Goal: Task Accomplishment & Management: Complete application form

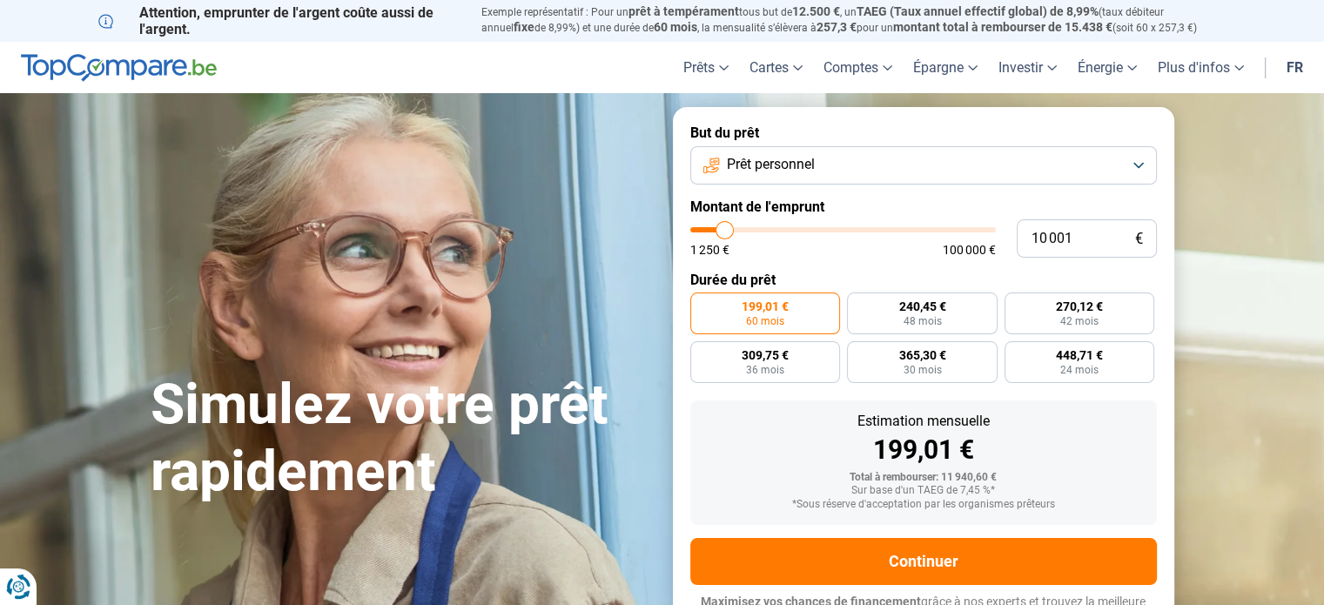
type input "11 750"
type input "11750"
type input "12 250"
type input "12250"
type input "12 500"
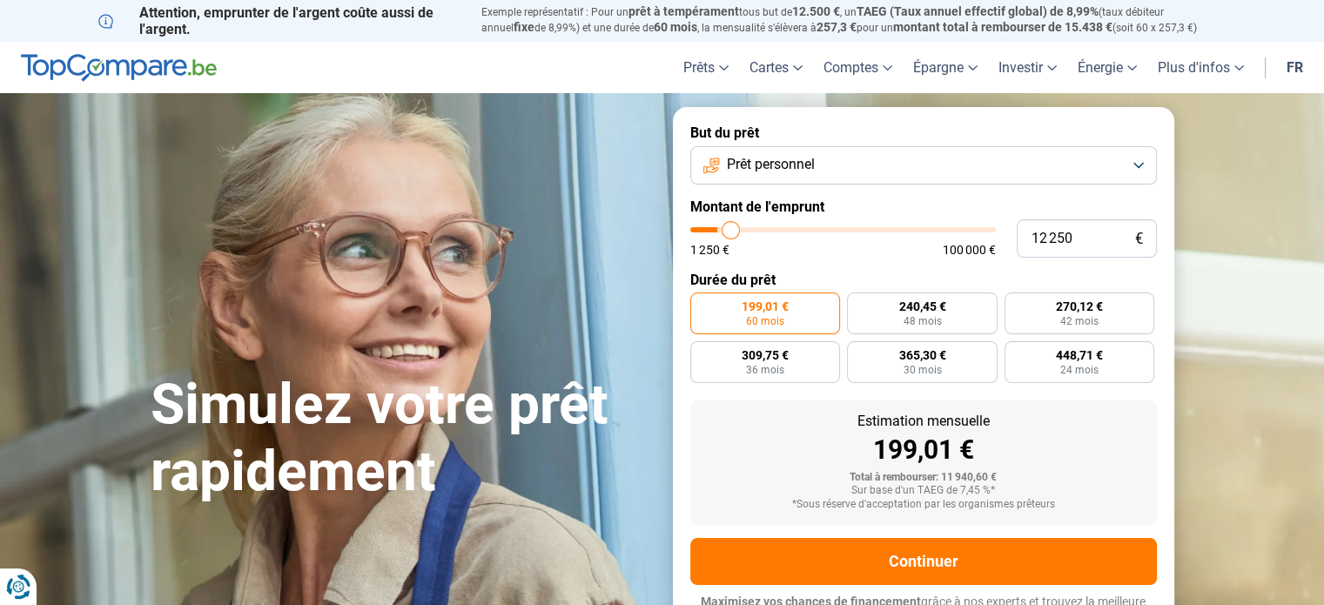
type input "12500"
type input "13 000"
type input "13000"
type input "14 000"
type input "14000"
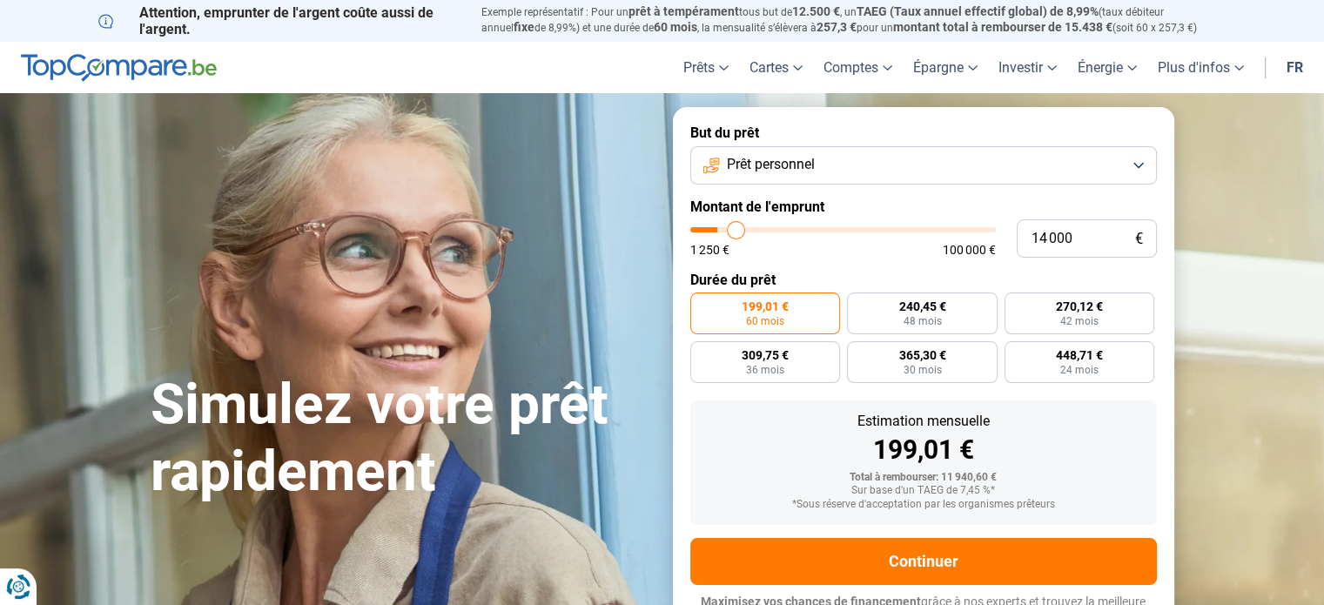
type input "15 000"
type input "15000"
type input "16 500"
type input "16500"
type input "18 000"
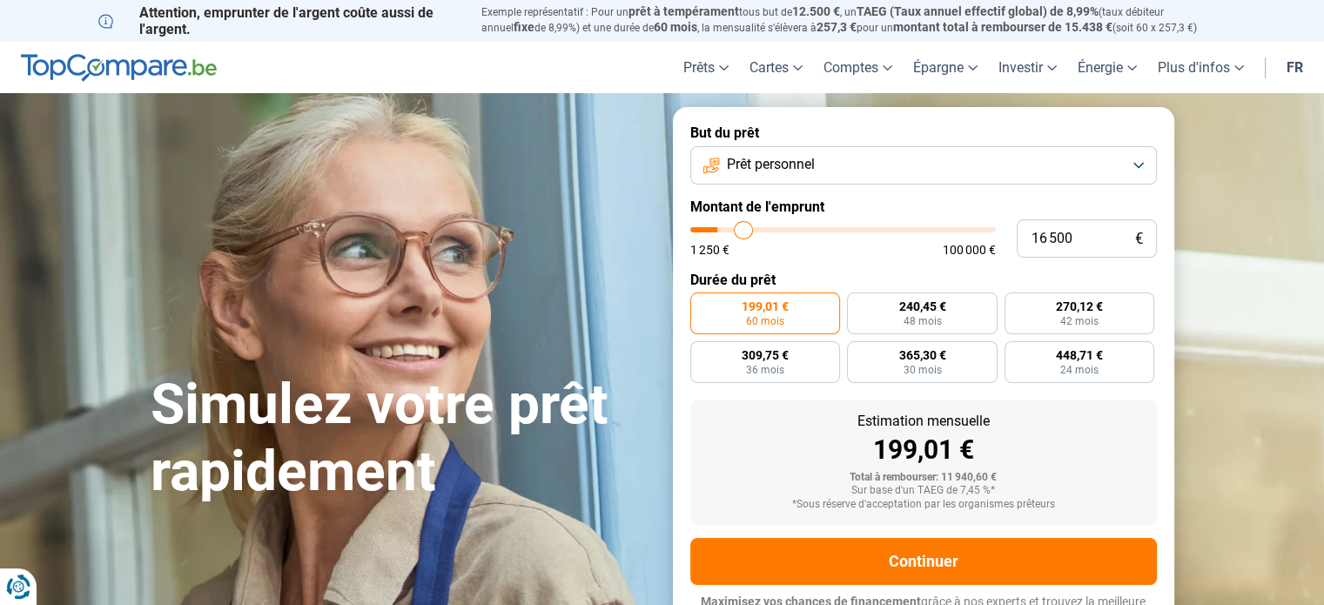
type input "18000"
type input "19 250"
type input "19250"
type input "20 750"
type input "20750"
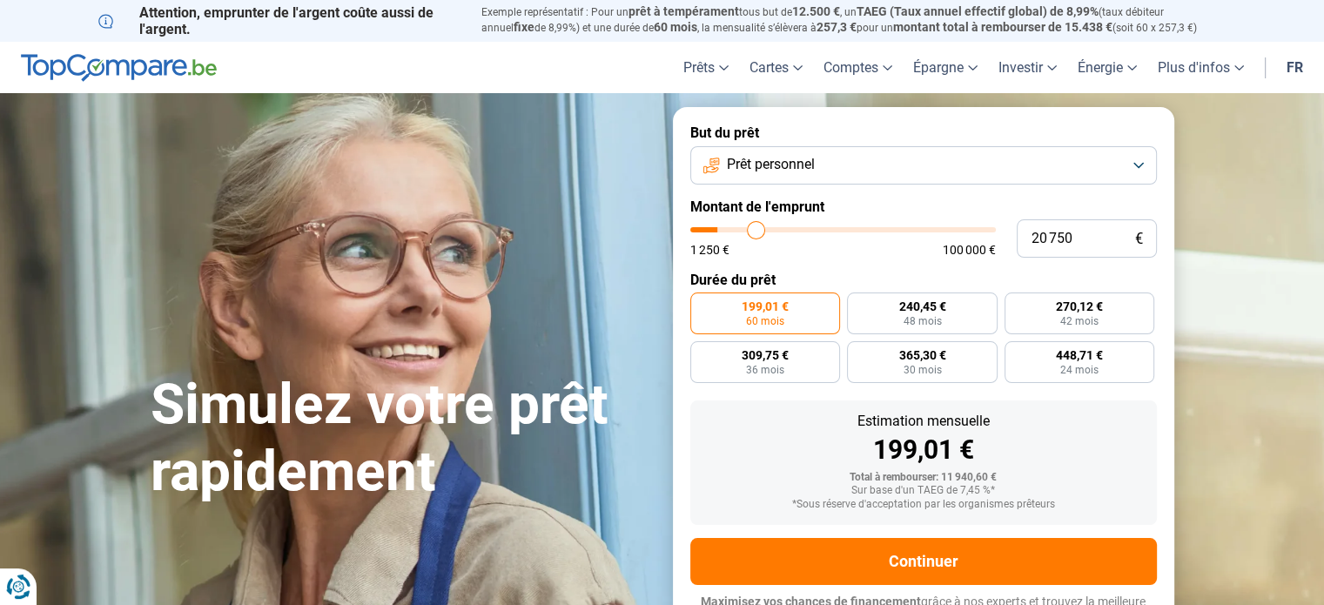
type input "21 750"
type input "21750"
type input "23 000"
type input "23000"
type input "24 250"
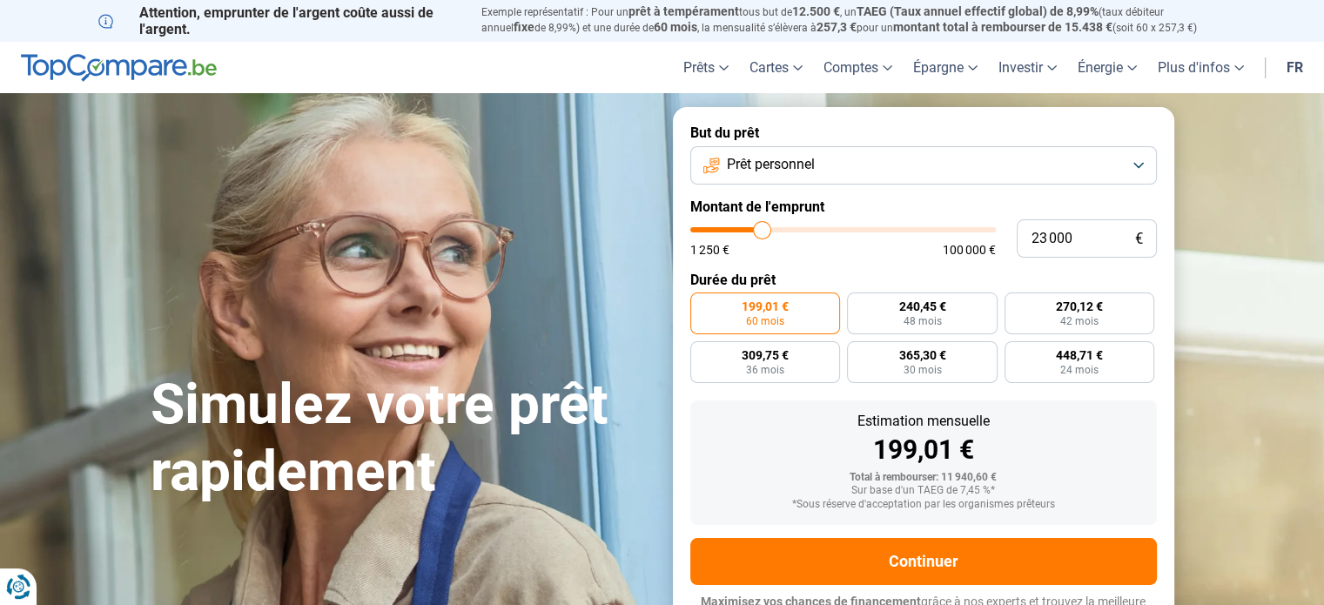
type input "24250"
type input "25 500"
type input "25500"
type input "27 750"
type input "27750"
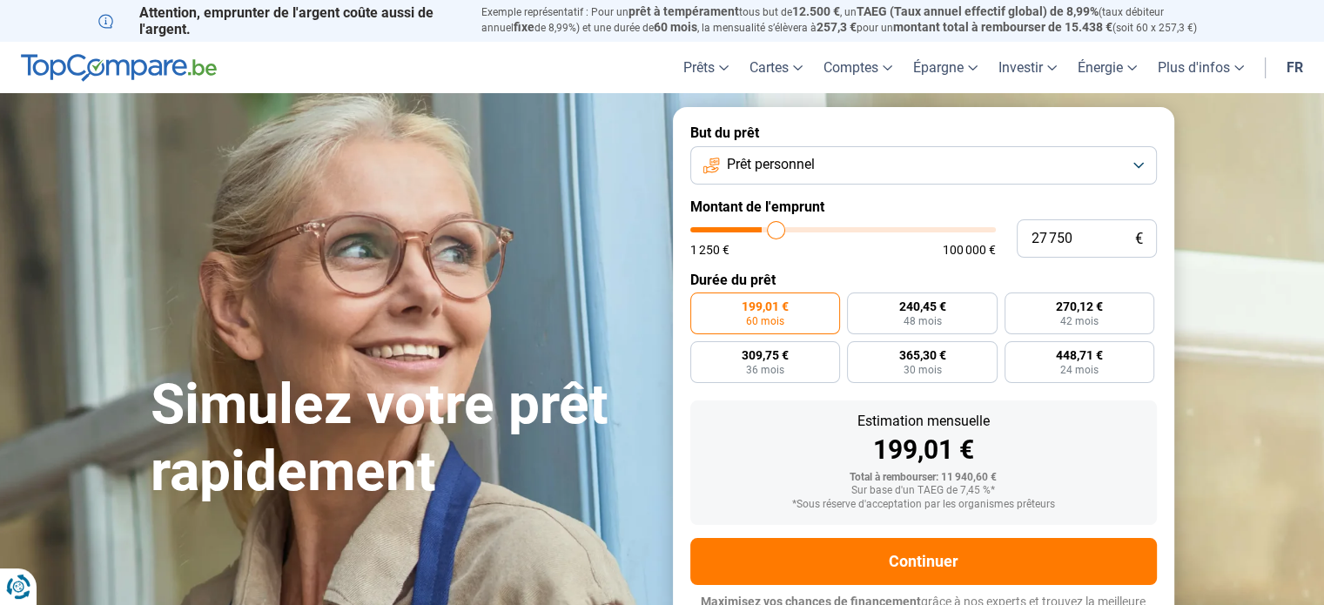
type input "29 750"
type input "29750"
type input "32 500"
type input "32500"
type input "36 250"
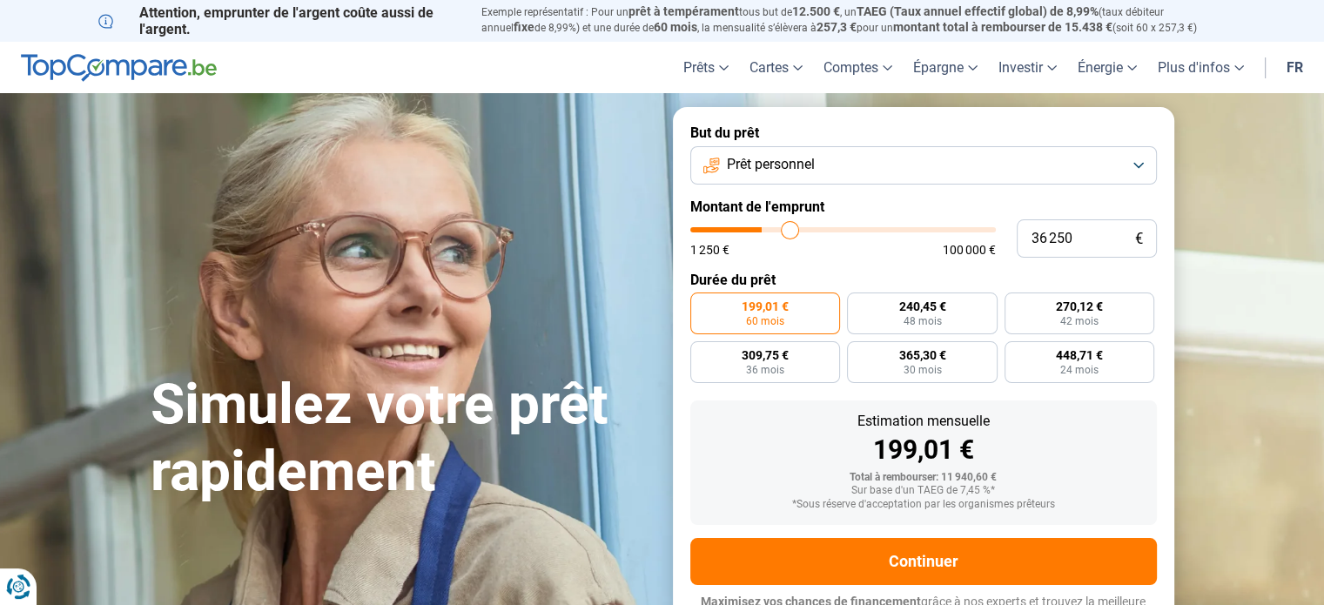
type input "36250"
type input "40 250"
type input "40250"
type input "44 000"
type input "44000"
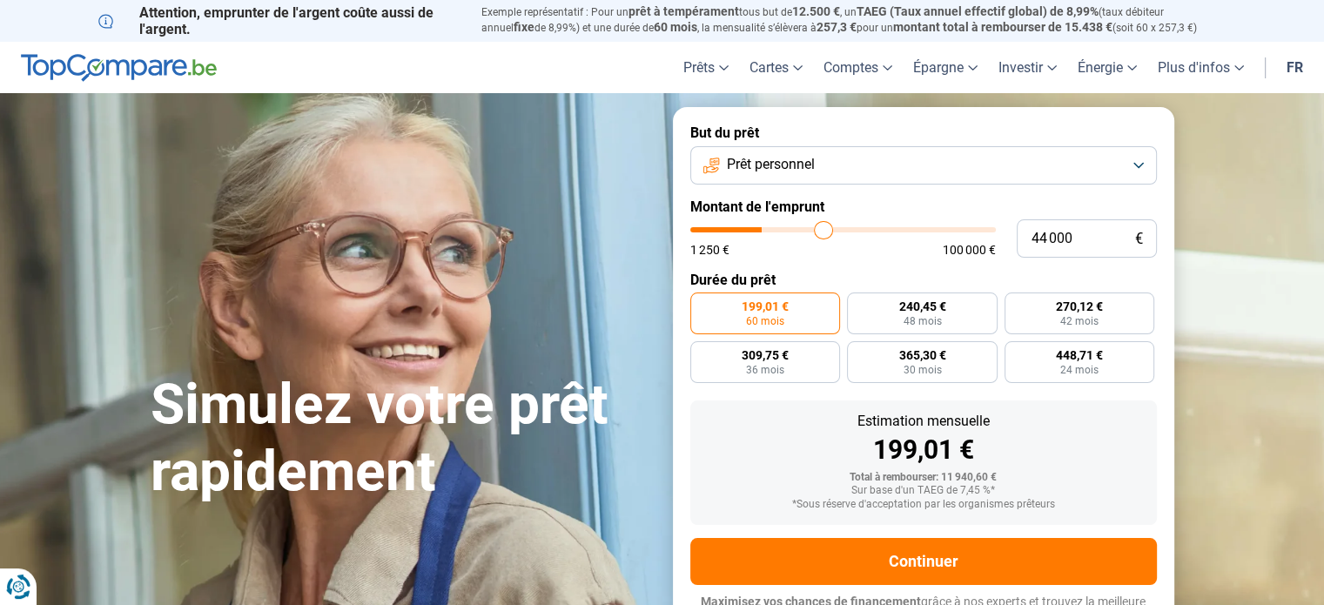
type input "48 000"
type input "48000"
type input "51 500"
type input "51500"
type input "55 250"
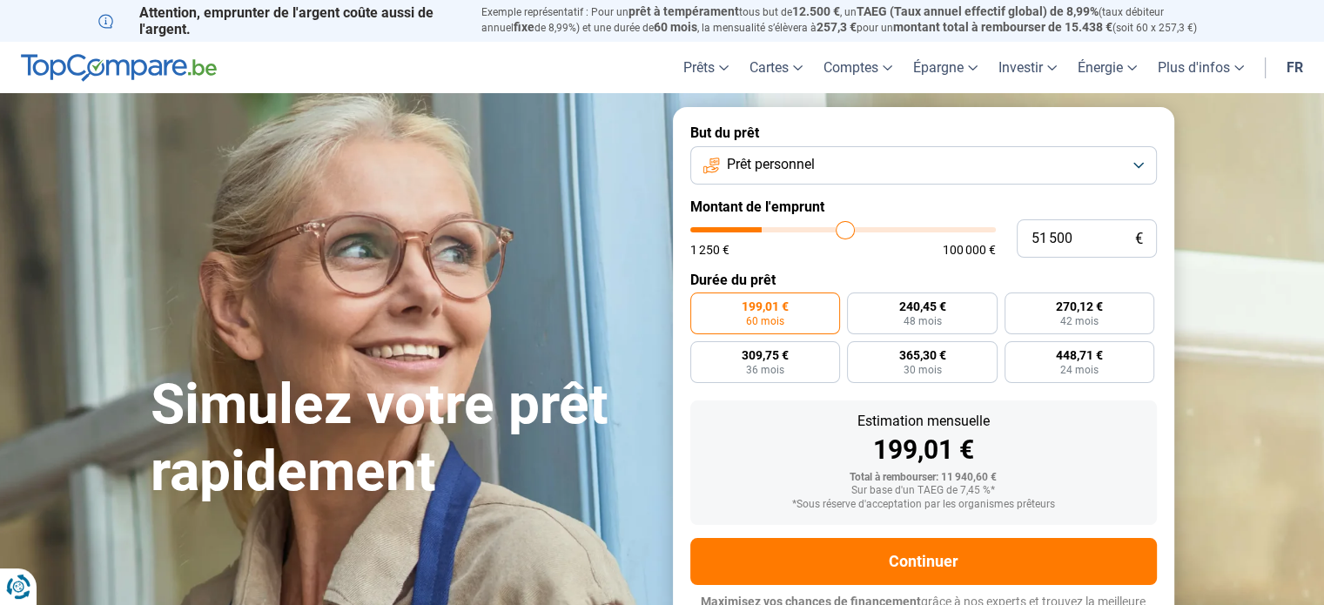
type input "55250"
type input "58 500"
type input "58500"
type input "61 750"
type input "61750"
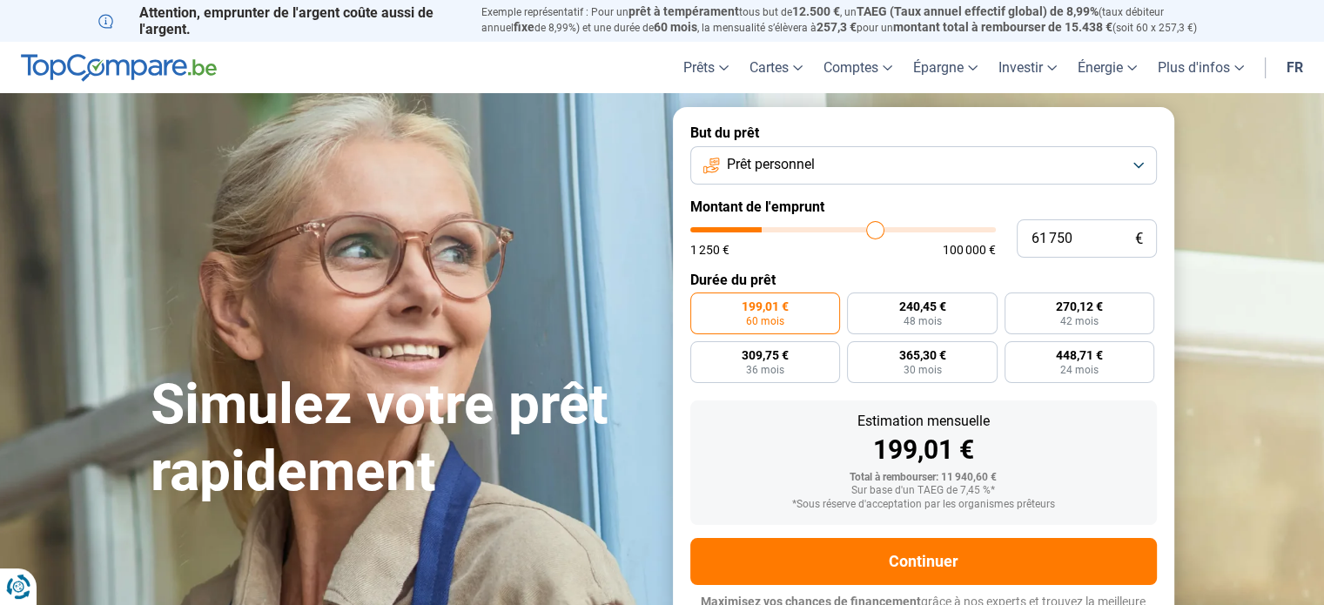
type input "63 750"
type input "63750"
type input "65 500"
type input "65500"
type input "67 000"
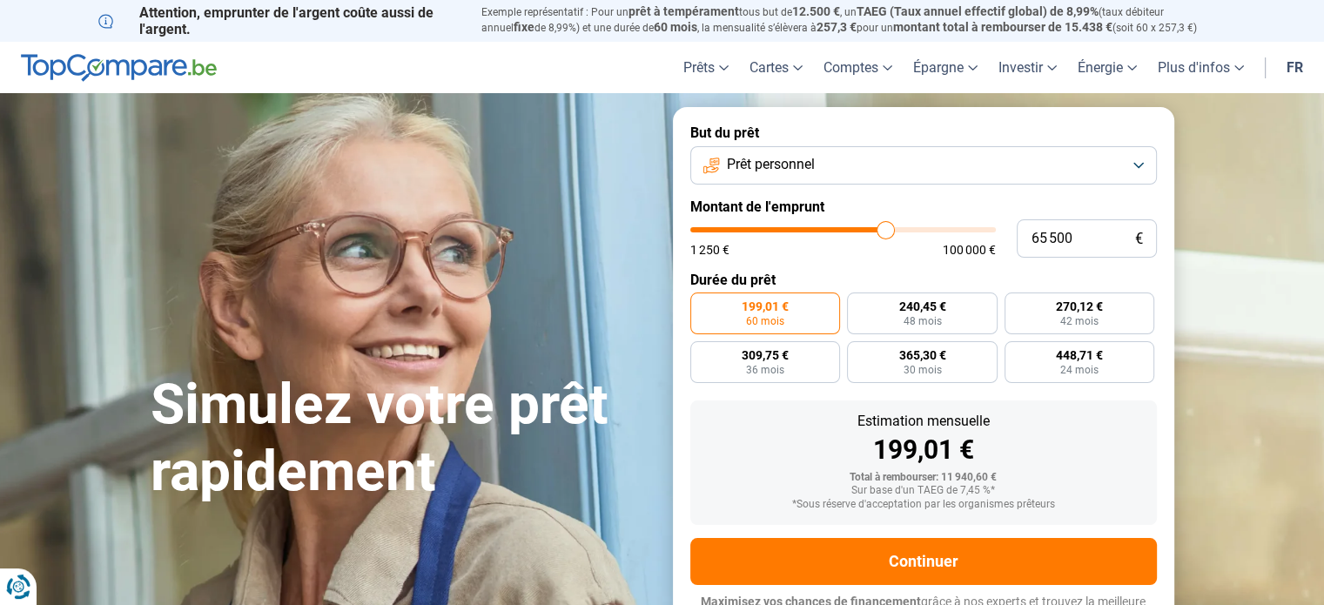
type input "67000"
type input "68 250"
type input "68250"
type input "69 500"
type input "69500"
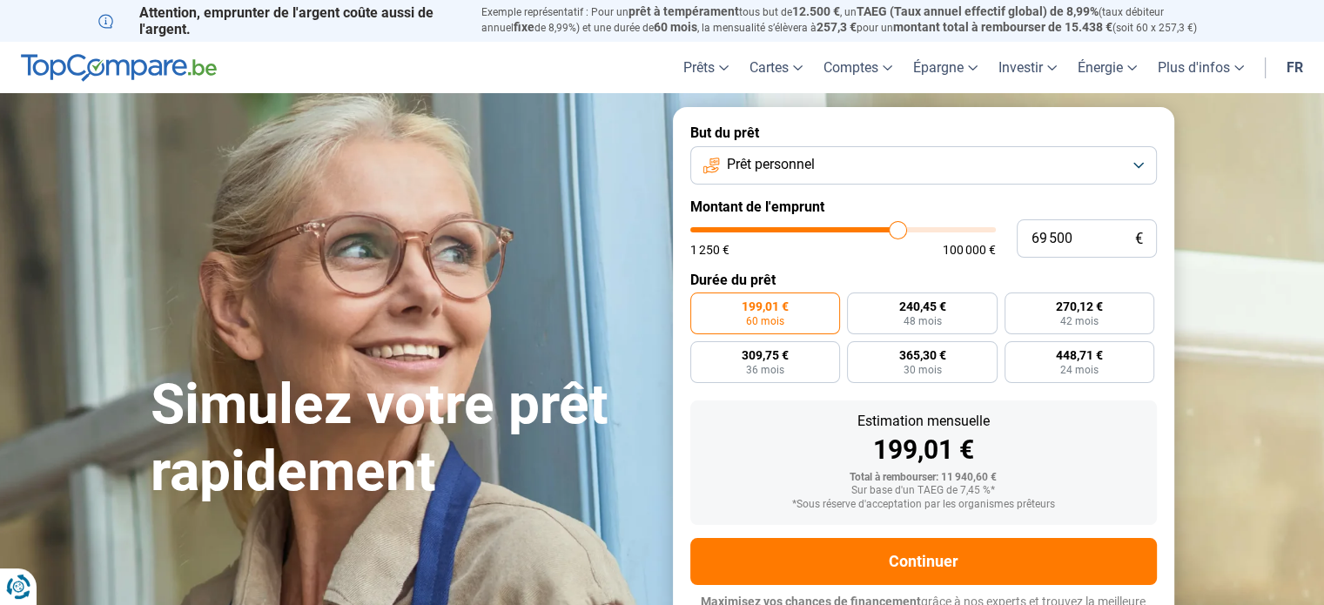
type input "71 250"
type input "71250"
type input "73 250"
type input "73250"
type input "75 250"
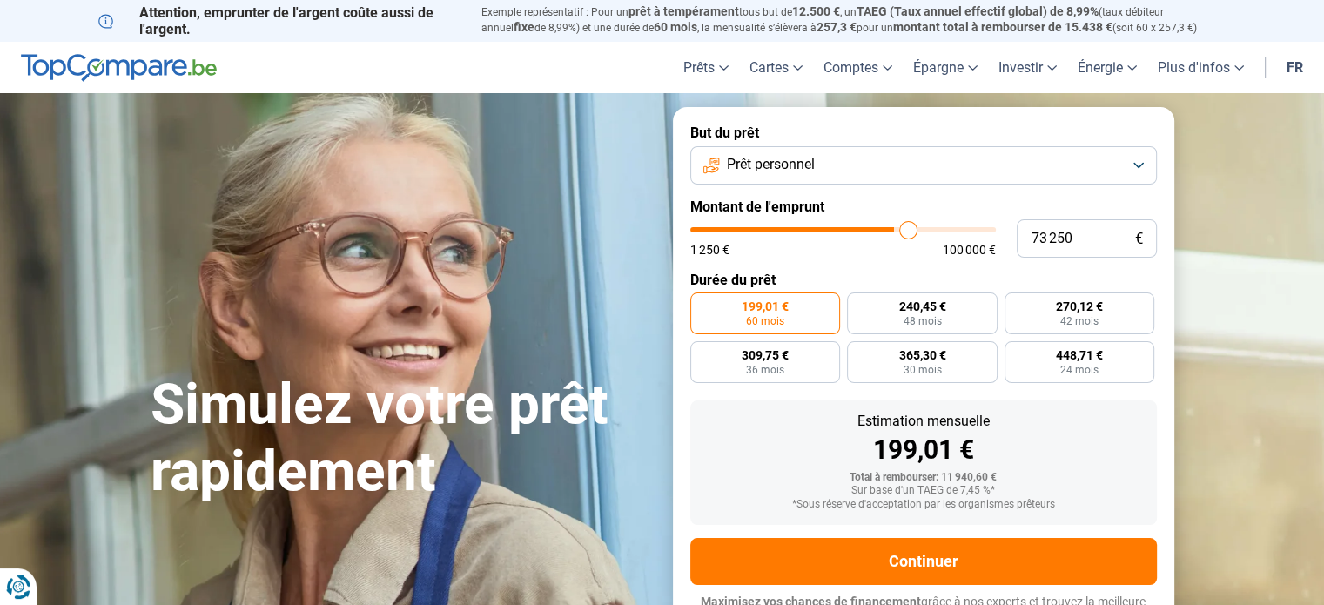
type input "75250"
type input "76 500"
type input "76500"
type input "78 000"
type input "78000"
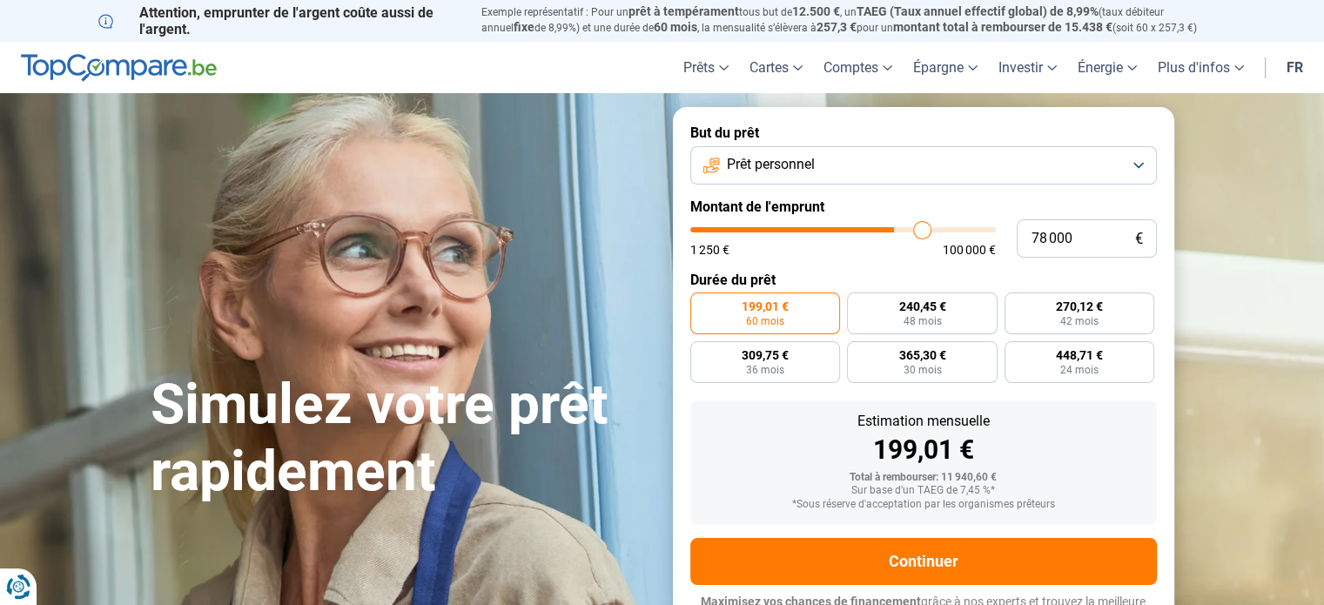
type input "79 750"
type input "79750"
type input "81 750"
type input "81750"
type input "84 250"
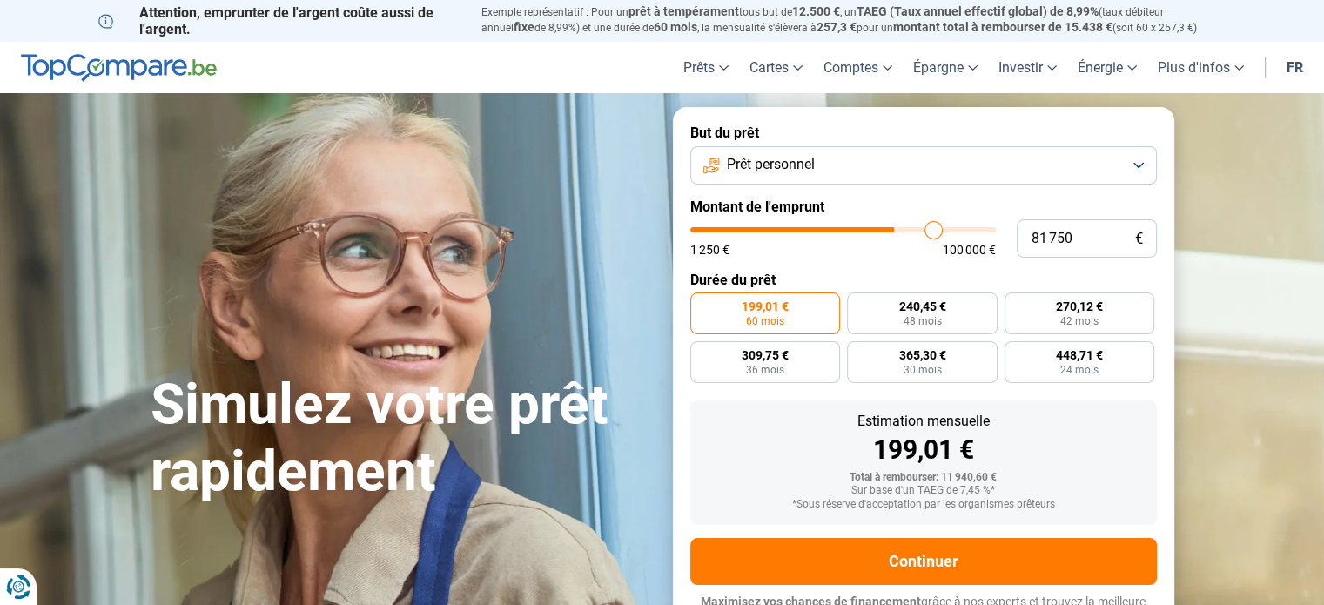
type input "84250"
type input "87 750"
type input "87750"
type input "90 250"
type input "90250"
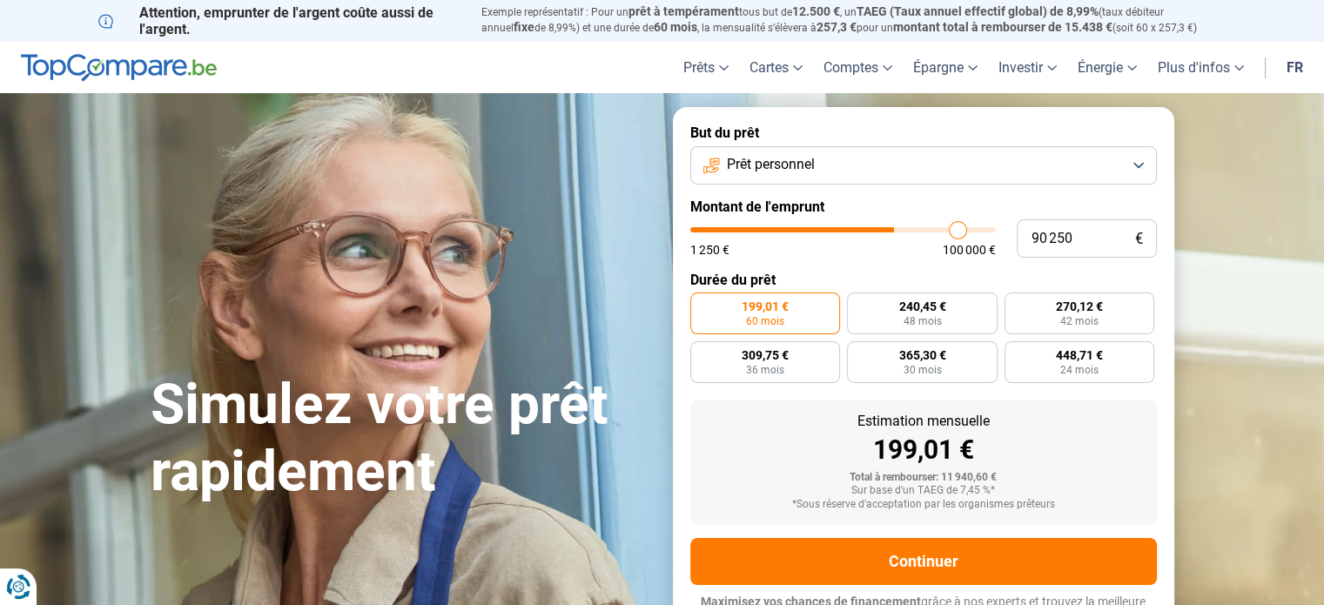
type input "91 750"
type input "91750"
type input "92 500"
type input "92500"
type input "93 250"
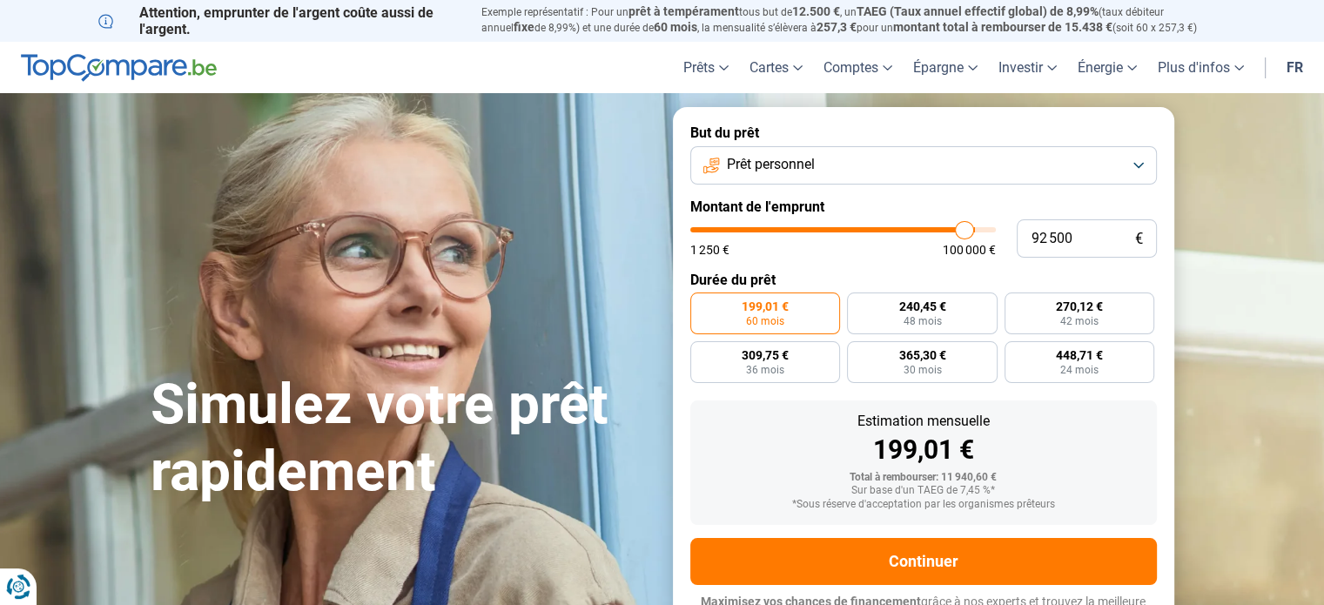
type input "93250"
type input "93 500"
type input "93500"
type input "94 250"
type input "94250"
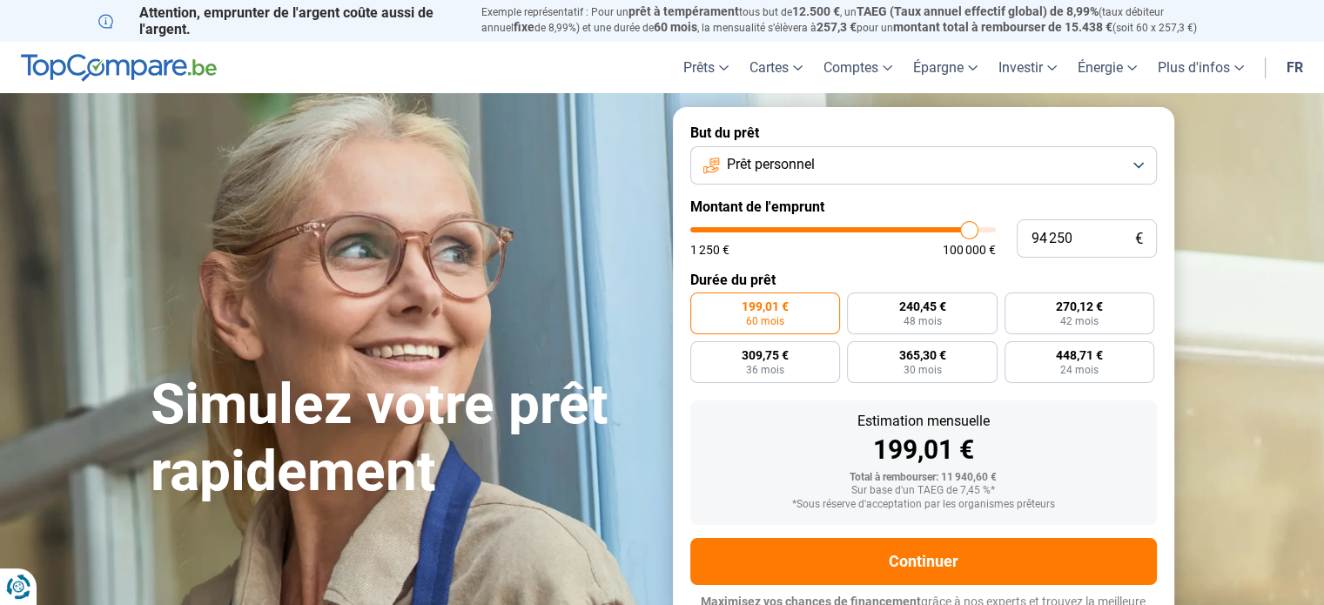
type input "94 500"
type input "94500"
type input "95 000"
type input "95000"
type input "95 250"
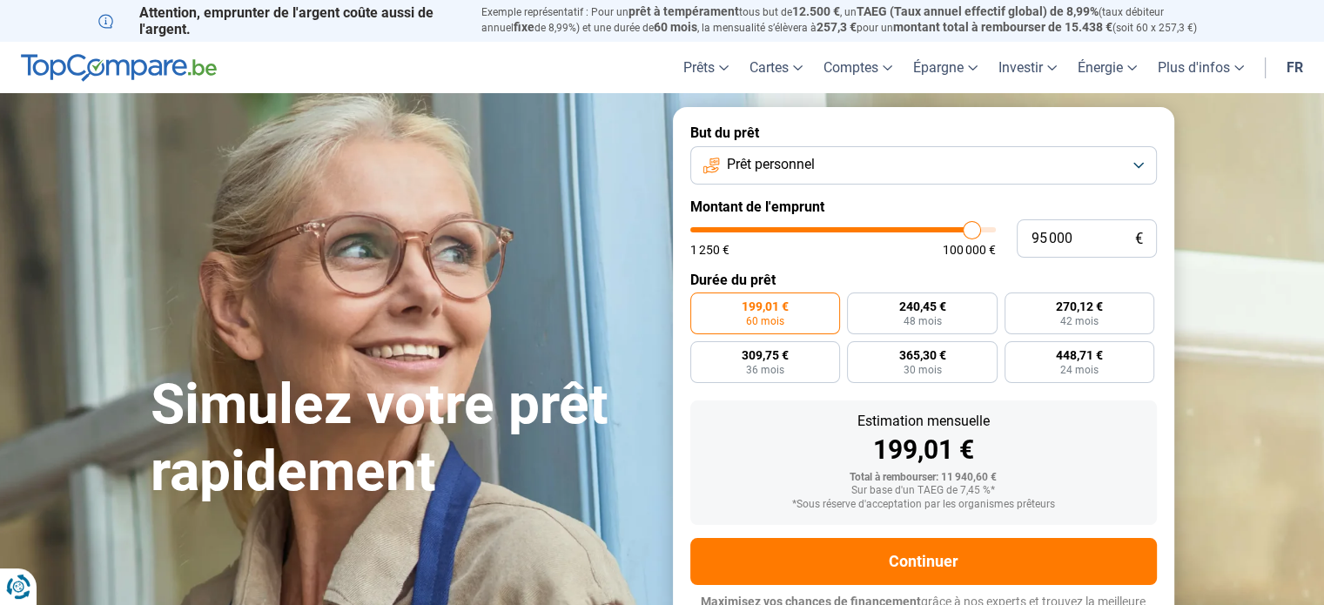
type input "95250"
type input "95 500"
type input "95500"
type input "95 750"
type input "95750"
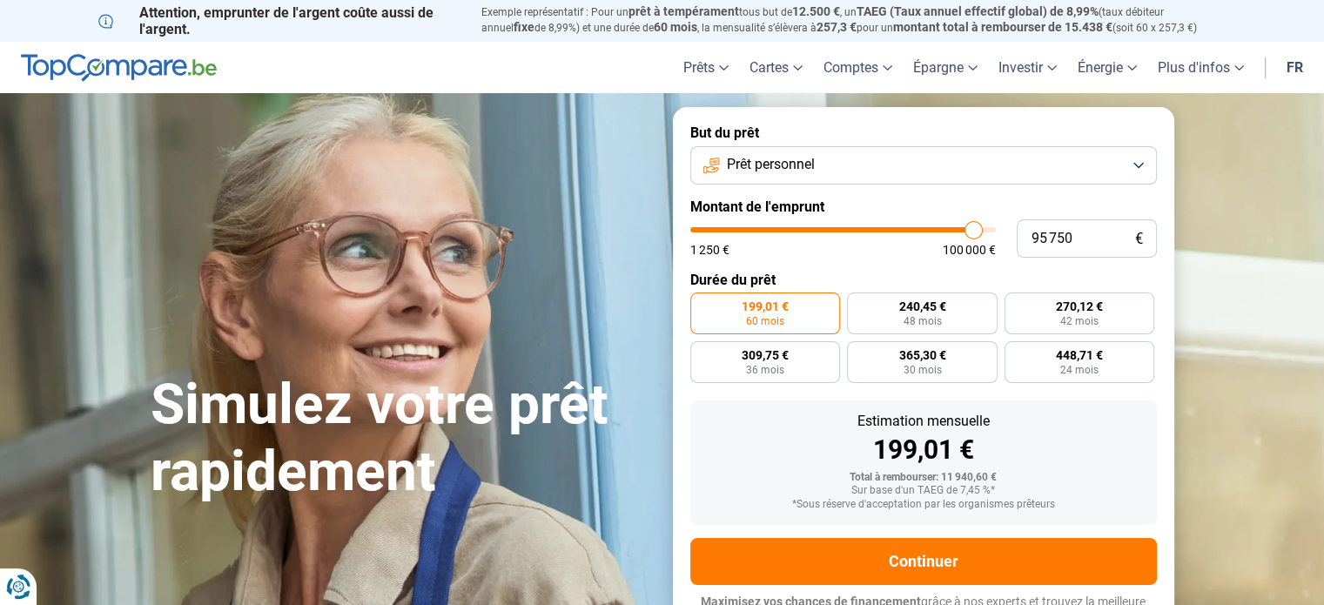
type input "96 000"
type input "96000"
type input "96 250"
type input "96250"
type input "96 500"
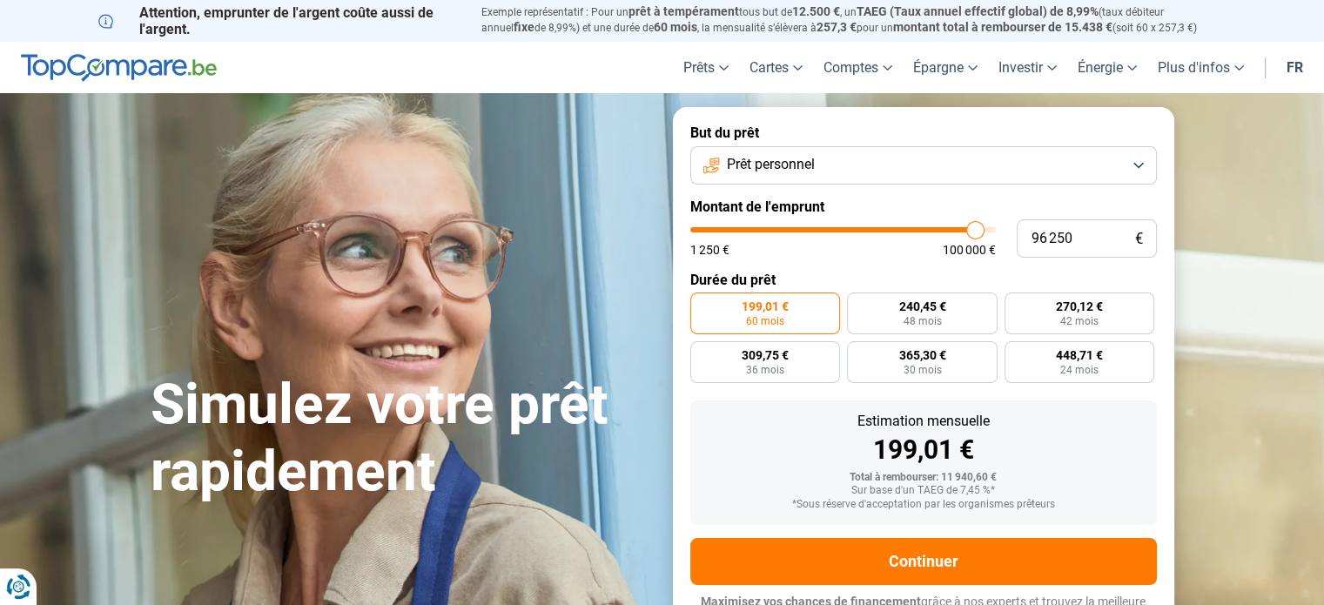
type input "96500"
type input "96 750"
type input "96750"
type input "97 000"
type input "97000"
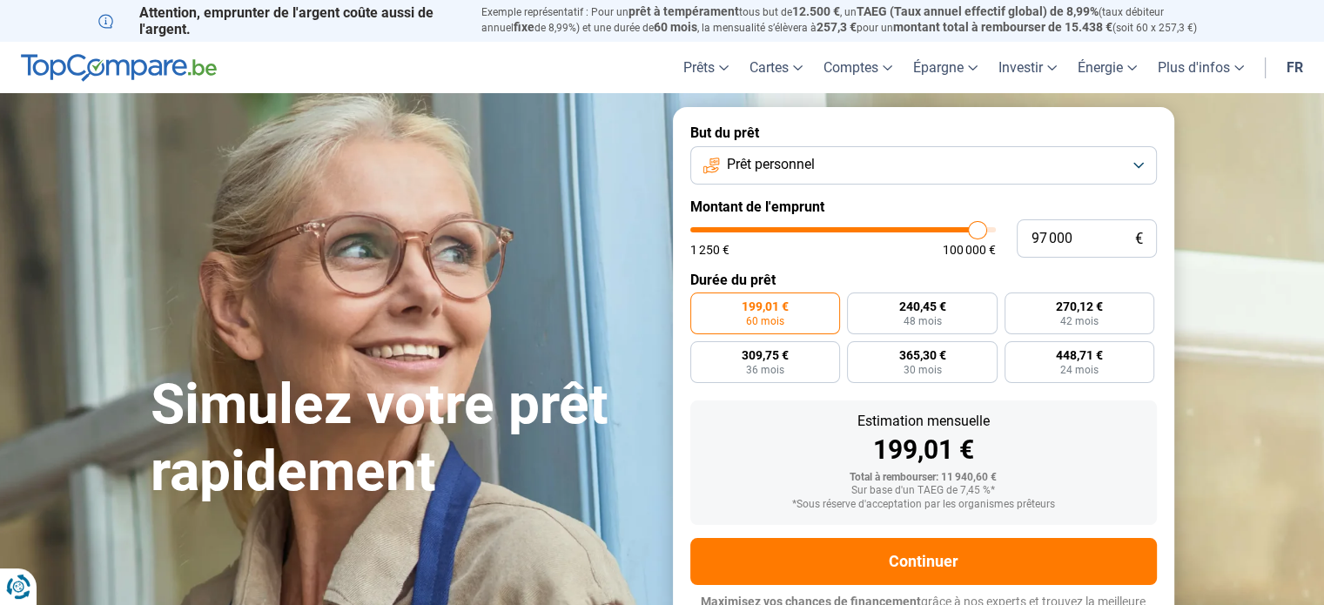
type input "97 250"
type input "97250"
type input "97 500"
type input "97500"
type input "96 250"
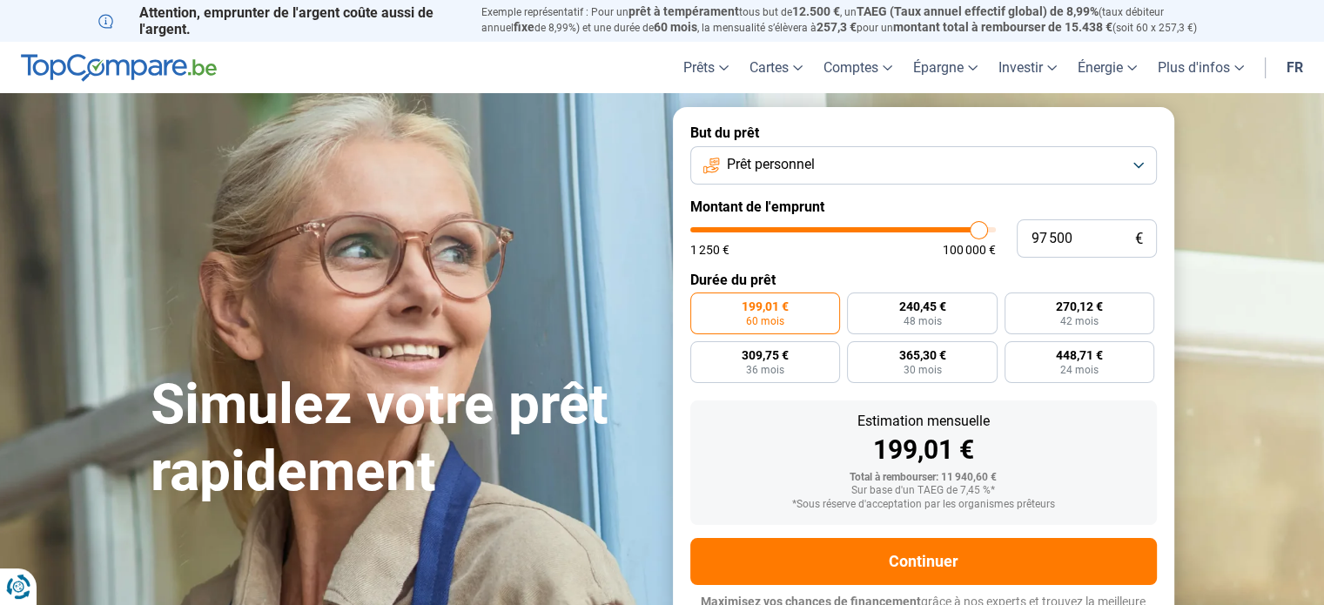
type input "96250"
type input "95 250"
type input "95250"
type input "93 250"
type input "93250"
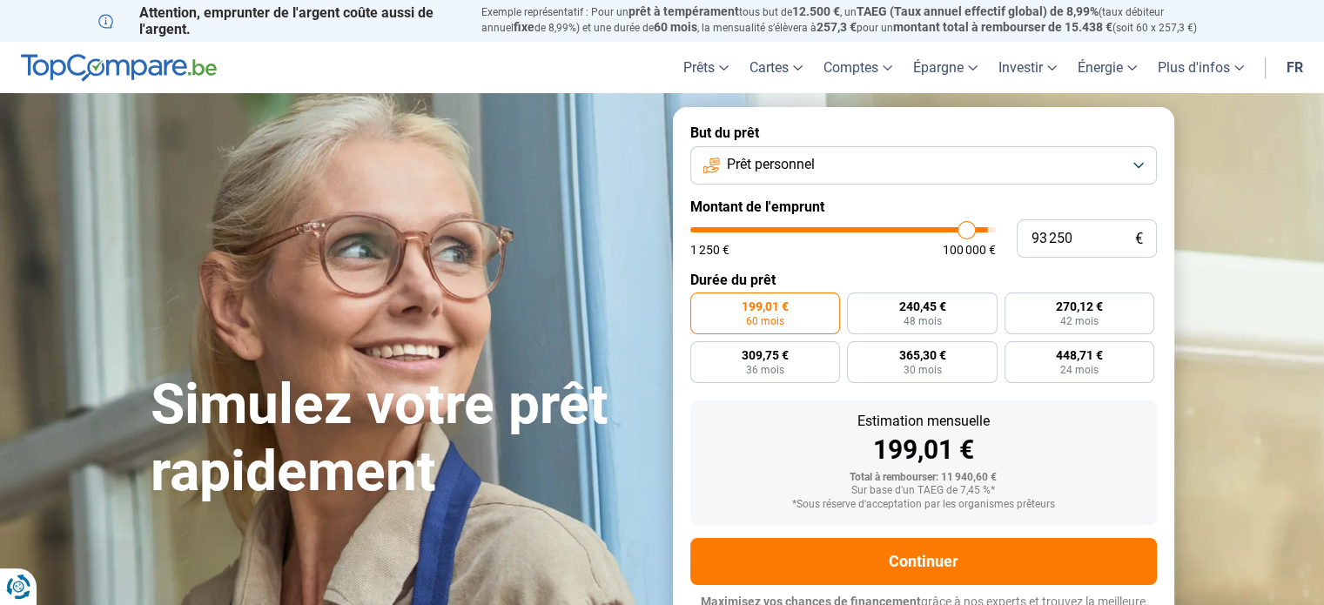
type input "91 500"
type input "91500"
type input "89 000"
type input "89000"
type input "87 250"
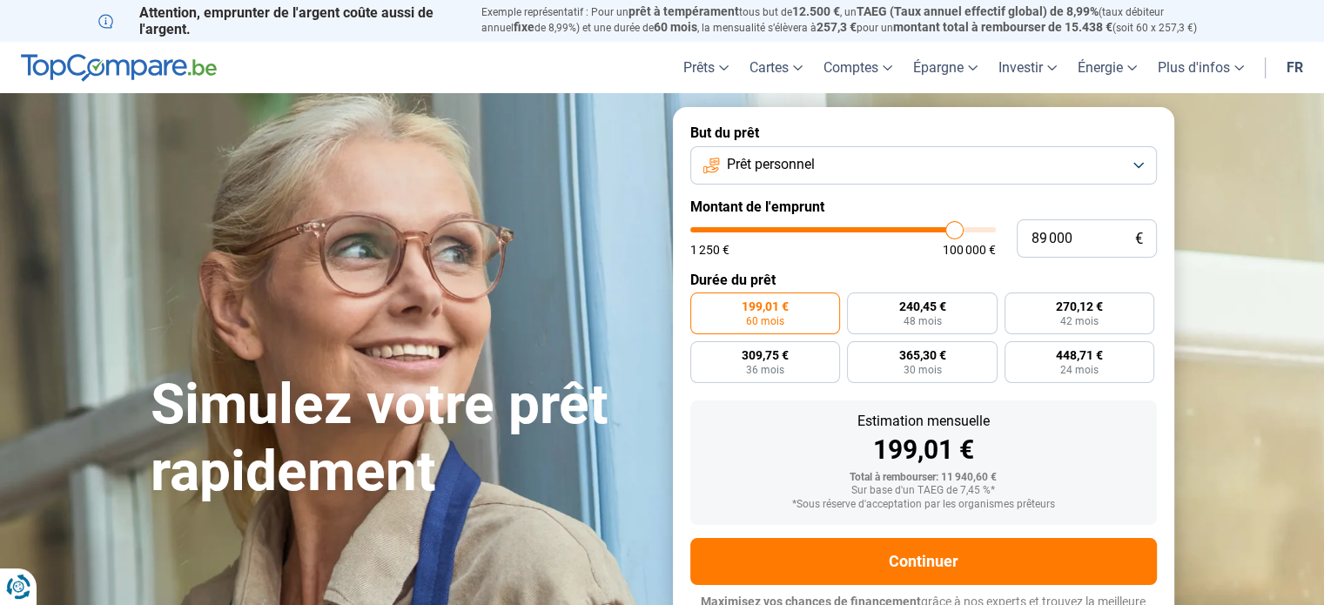
type input "87250"
type input "85 750"
type input "85750"
type input "84 250"
type input "84250"
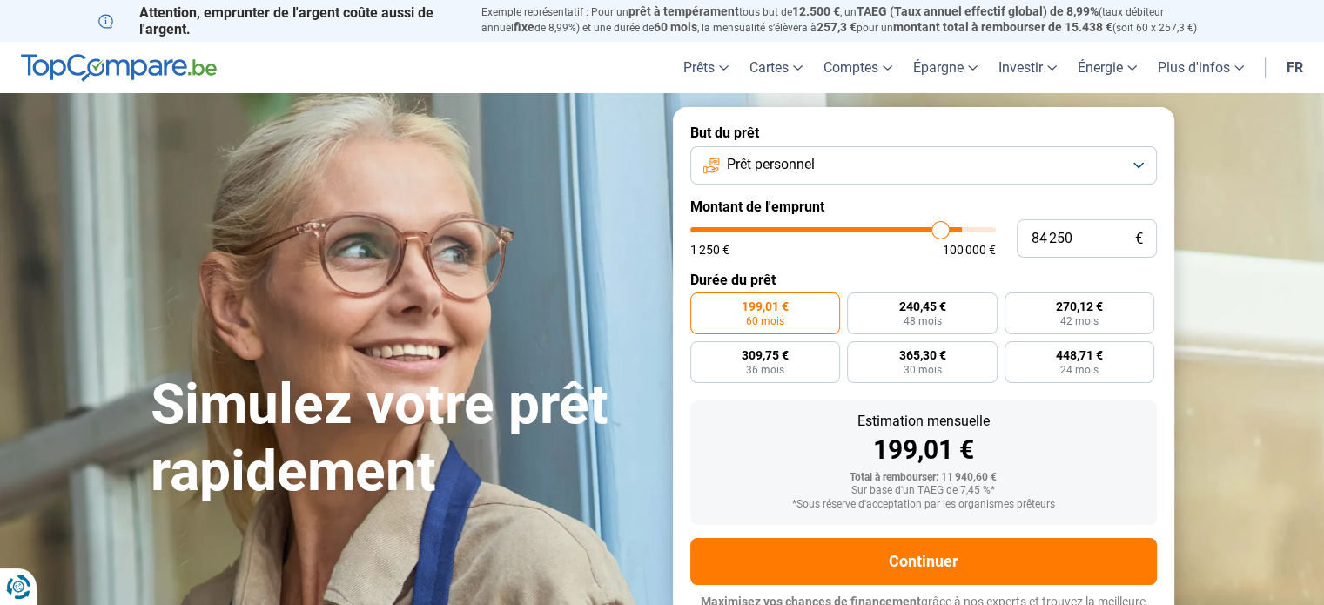
type input "83 500"
type input "83500"
type input "82 750"
type input "82750"
type input "82 250"
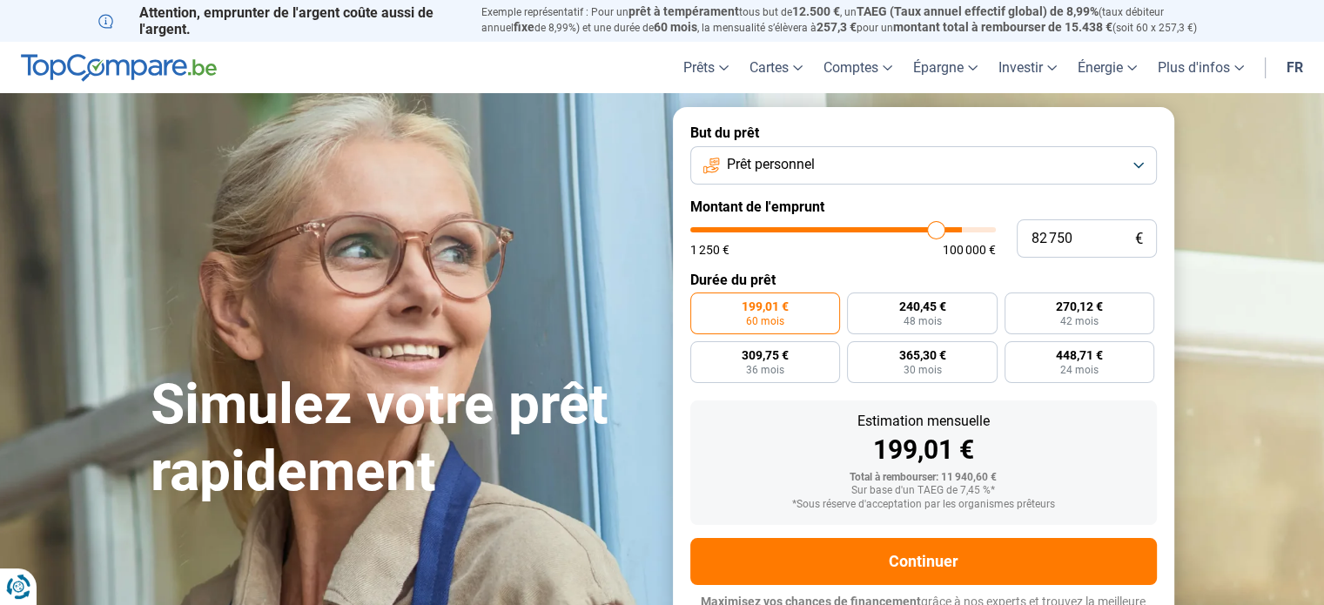
type input "82250"
type input "81 500"
type input "81500"
type input "81 250"
type input "81250"
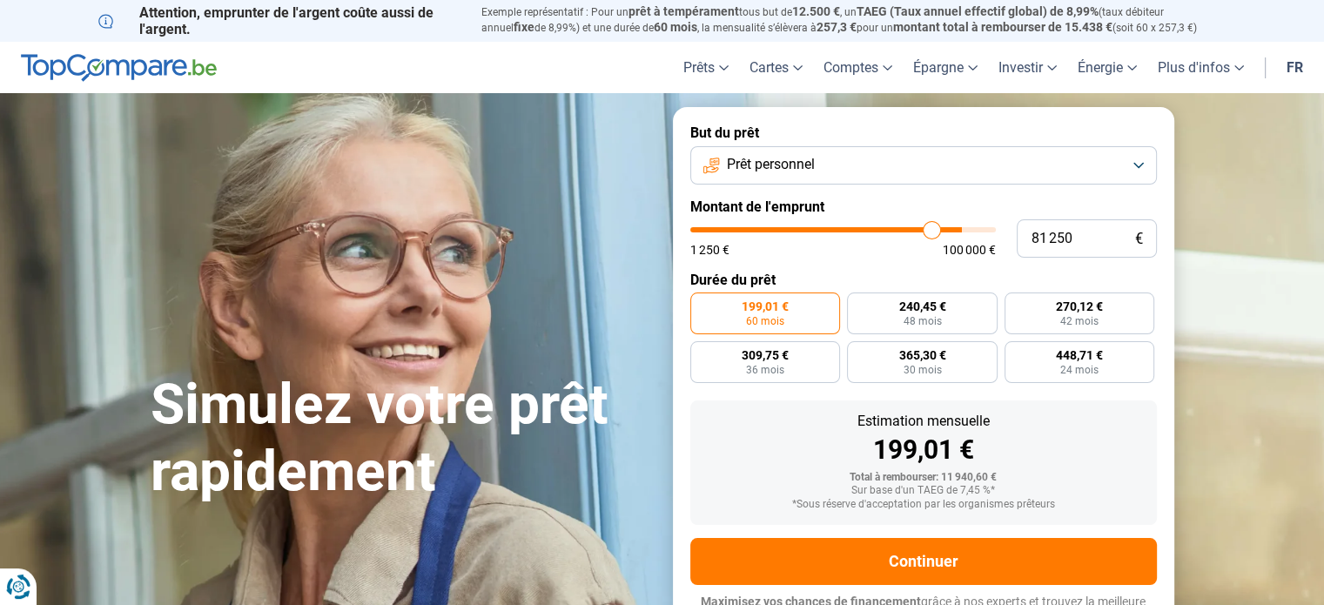
type input "80 500"
type input "80500"
type input "79 500"
type input "79500"
type input "78 000"
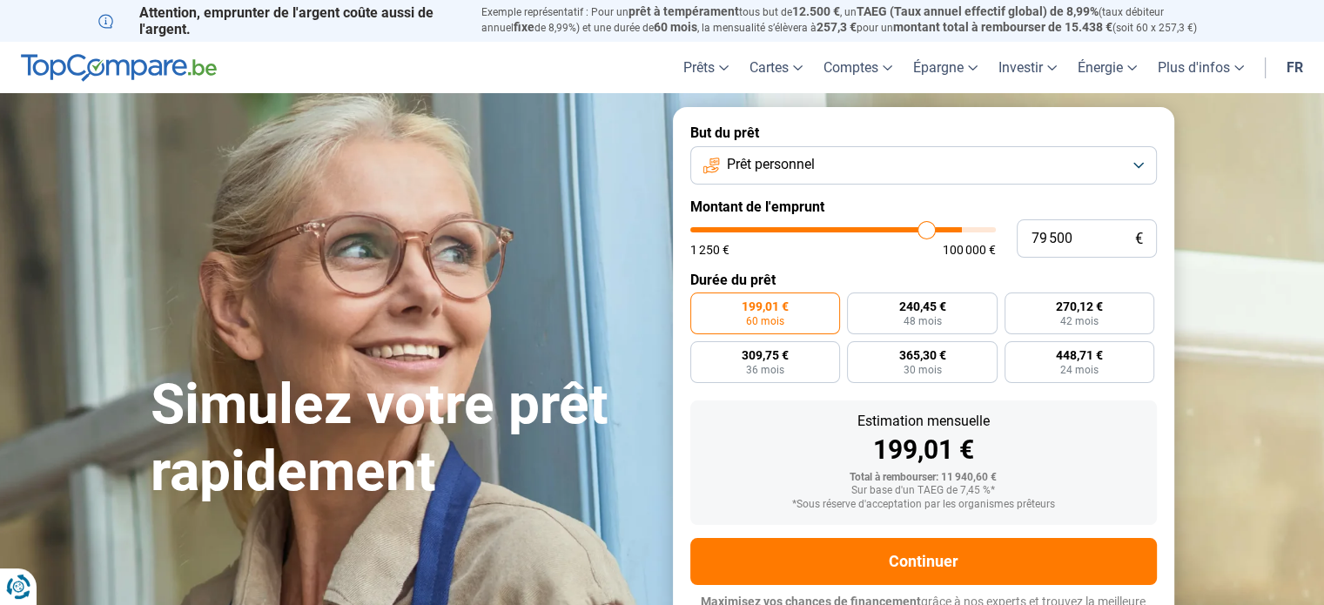
type input "78000"
type input "77 250"
type input "77250"
type input "76 000"
type input "76000"
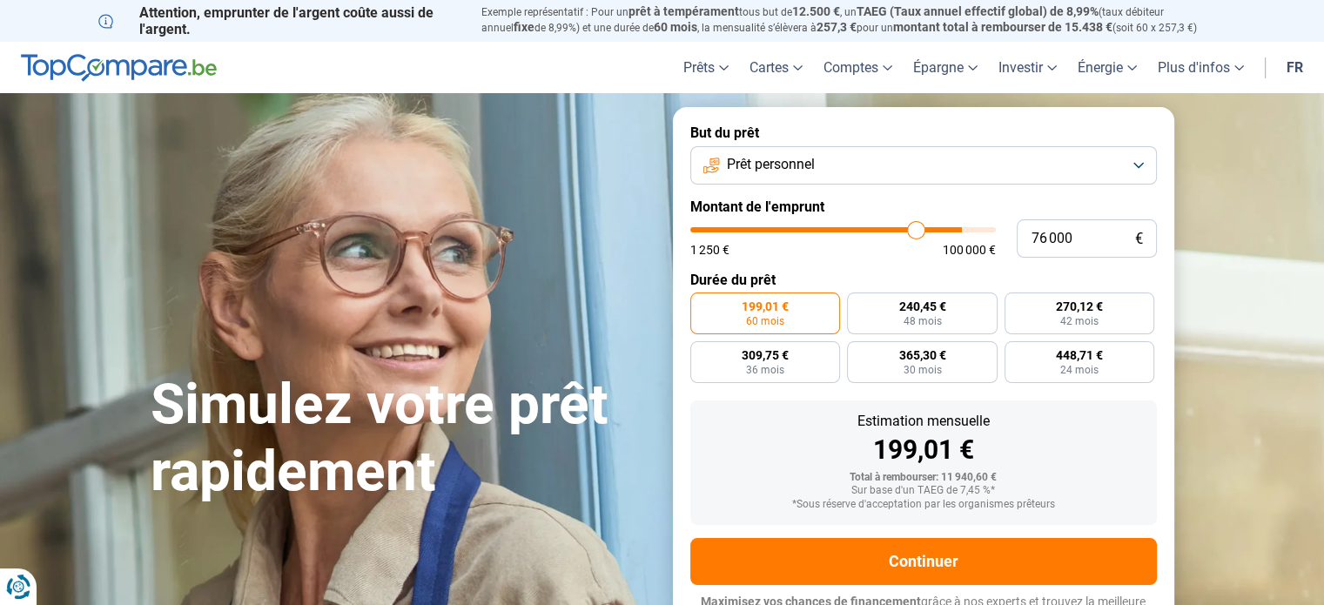
type input "75 250"
type input "75250"
type input "74 500"
type input "74500"
type input "73 750"
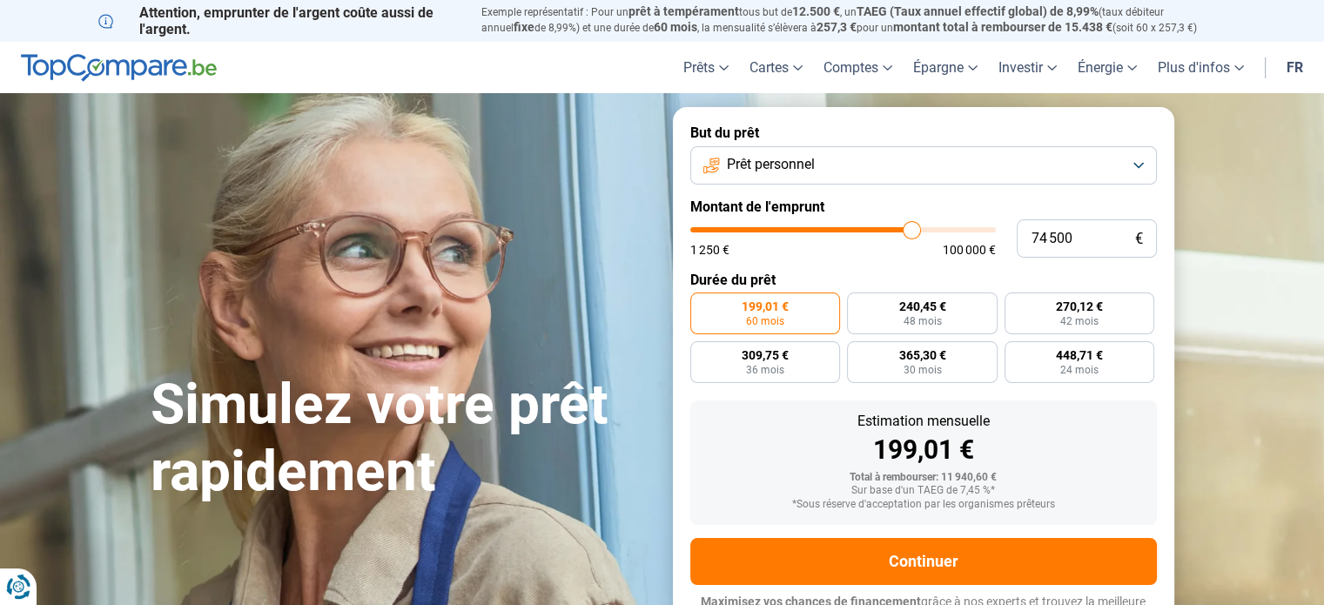
type input "73750"
type input "73 250"
type input "73250"
type input "72 750"
type input "72750"
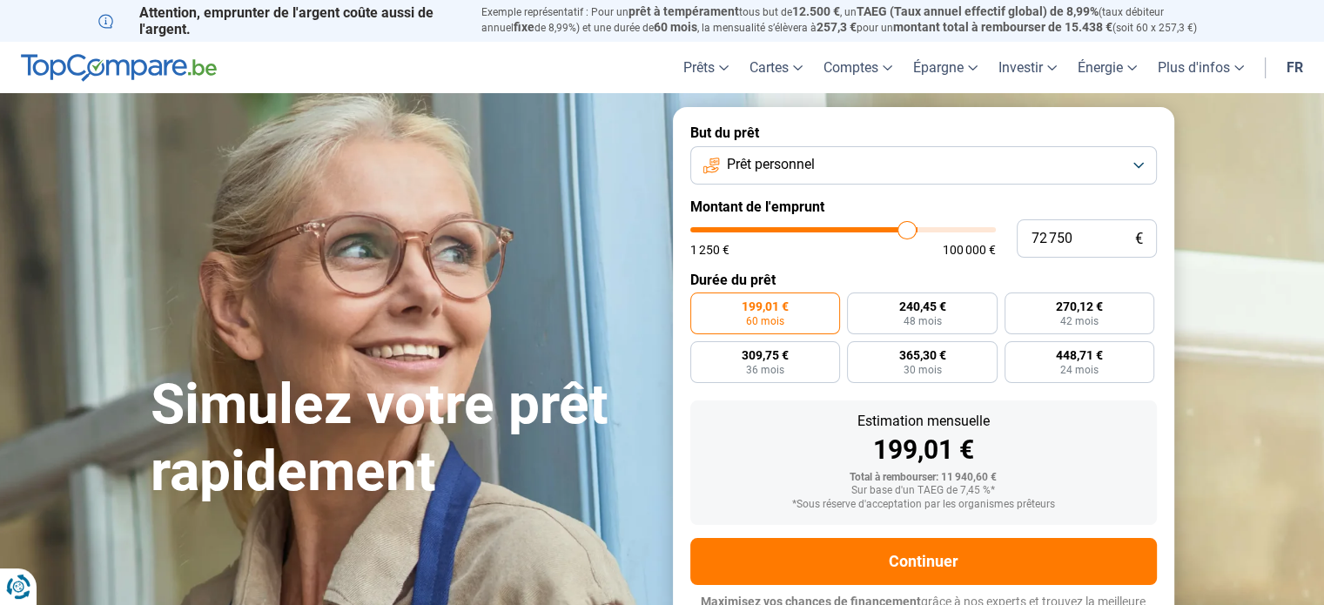
type input "72 500"
type input "72500"
type input "72 250"
type input "72250"
type input "72 000"
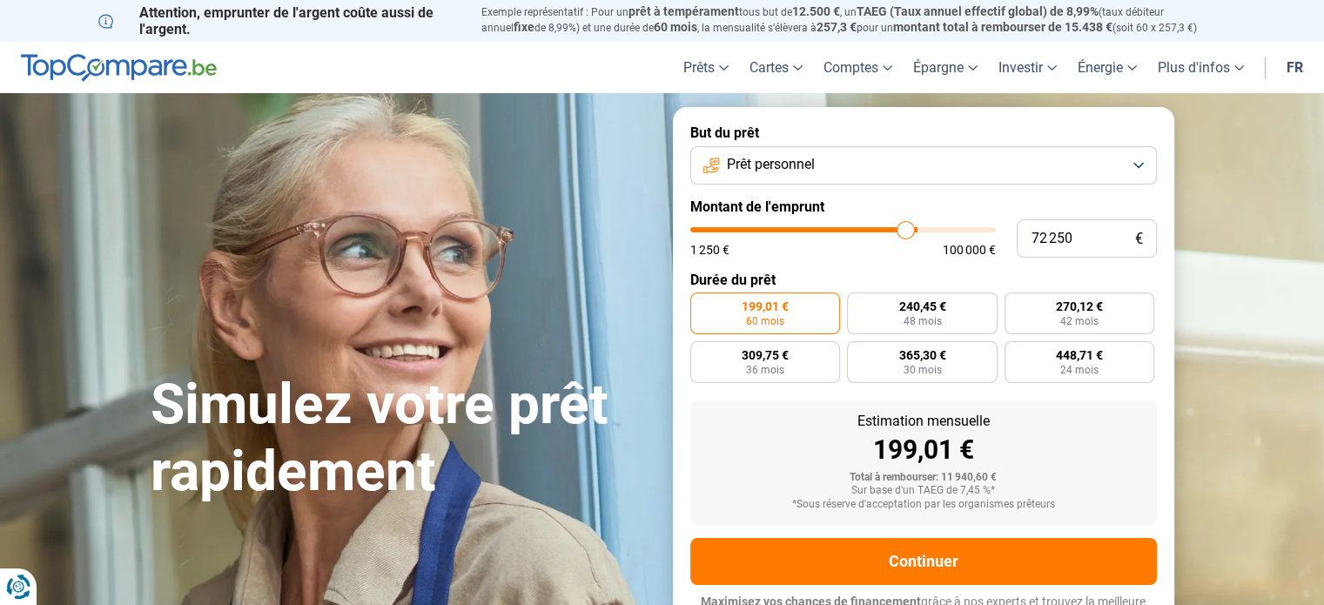
type input "72000"
type input "71 750"
type input "71750"
type input "71 500"
type input "71500"
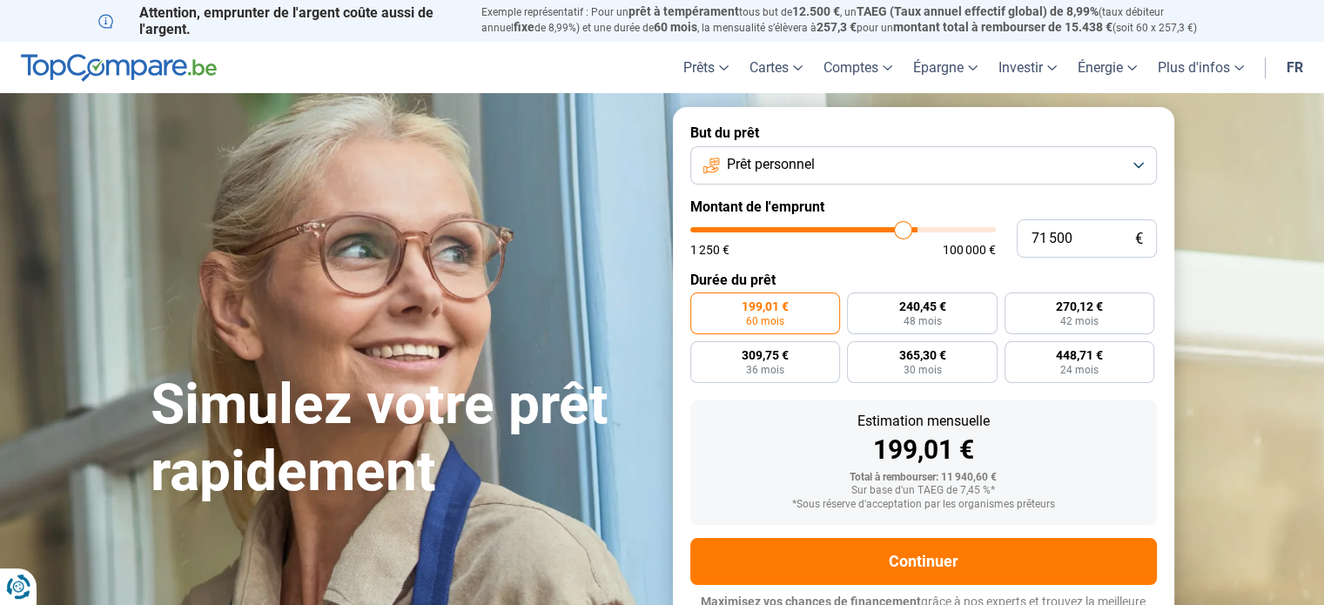
type input "70 750"
type input "70750"
type input "70 000"
type input "70000"
type input "69 750"
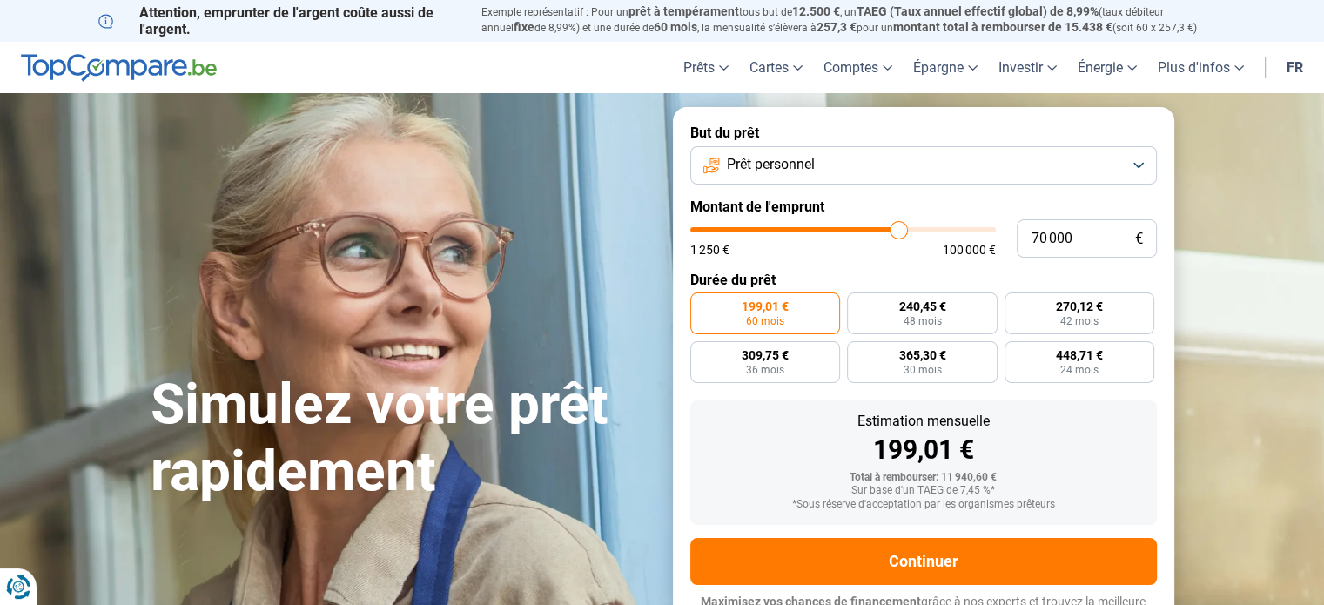
type input "69750"
type input "69 250"
type input "69250"
type input "68 750"
type input "68750"
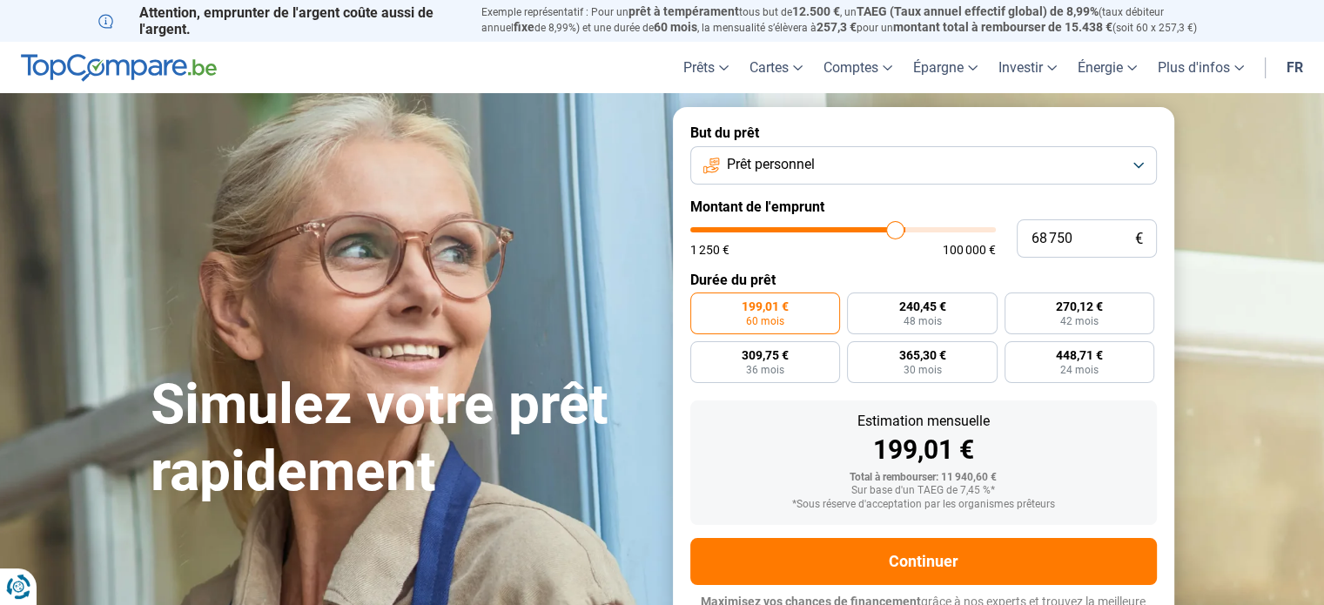
type input "68 250"
type input "68250"
type input "68 000"
type input "68000"
type input "67 750"
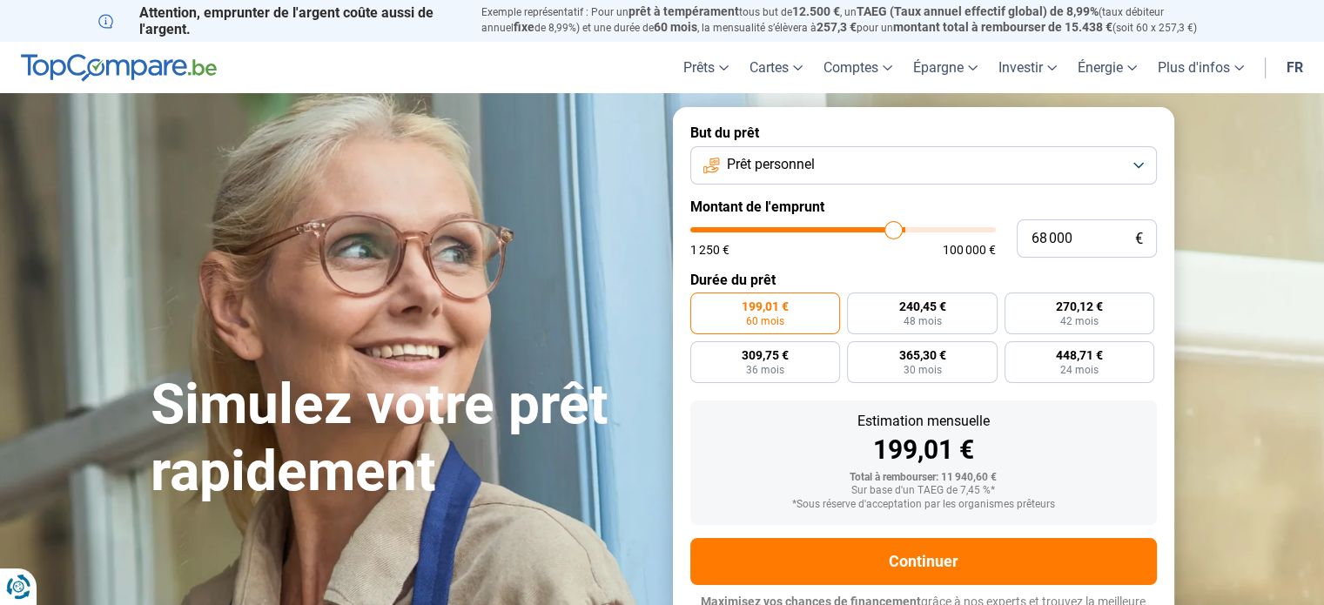
type input "67750"
type input "67 500"
type input "67500"
type input "67 000"
type input "67000"
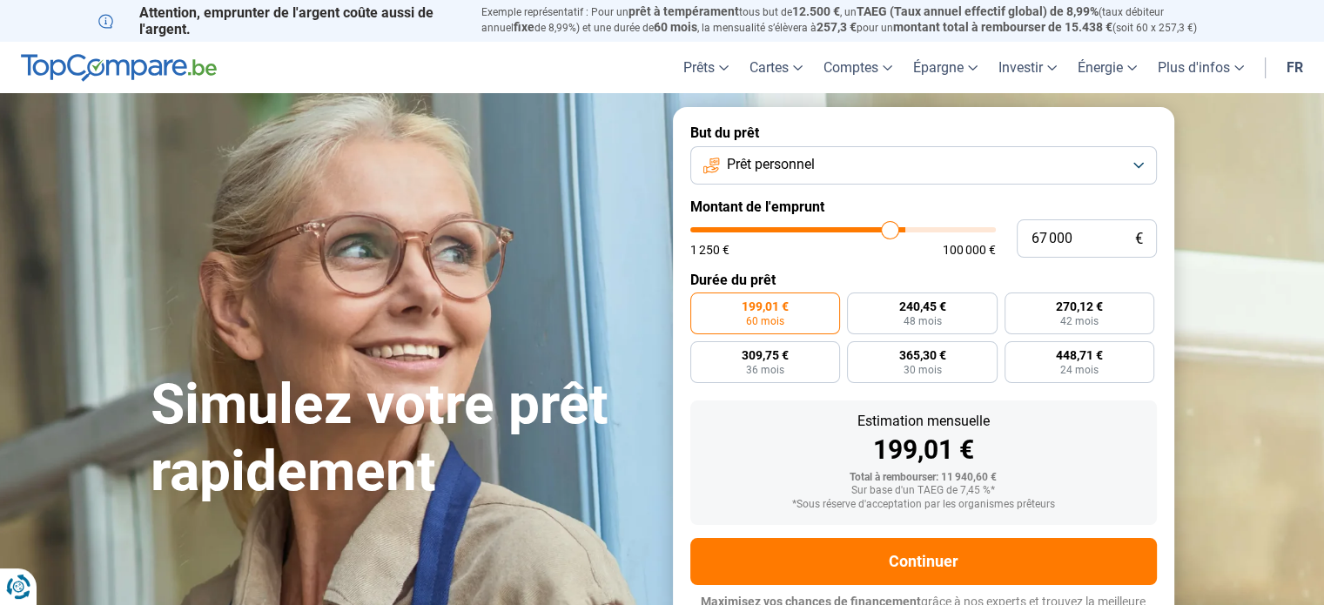
type input "66 250"
type input "66250"
type input "66 000"
type input "66000"
type input "65 500"
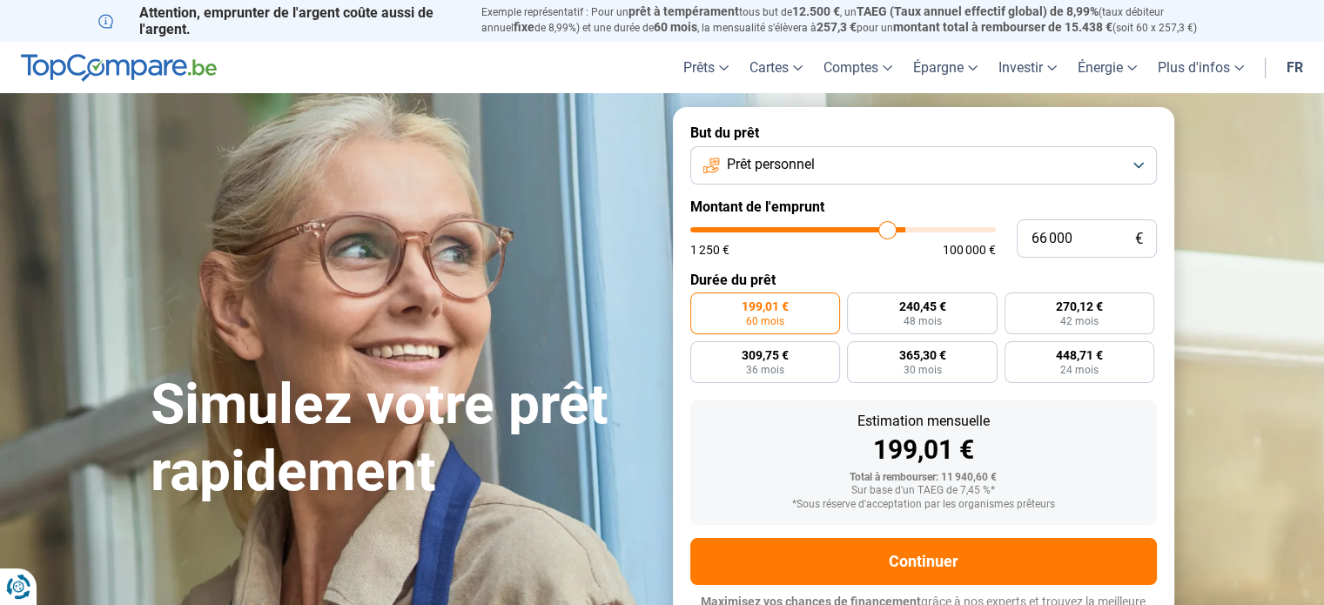
type input "65500"
type input "65 000"
type input "65000"
type input "64 750"
type input "64750"
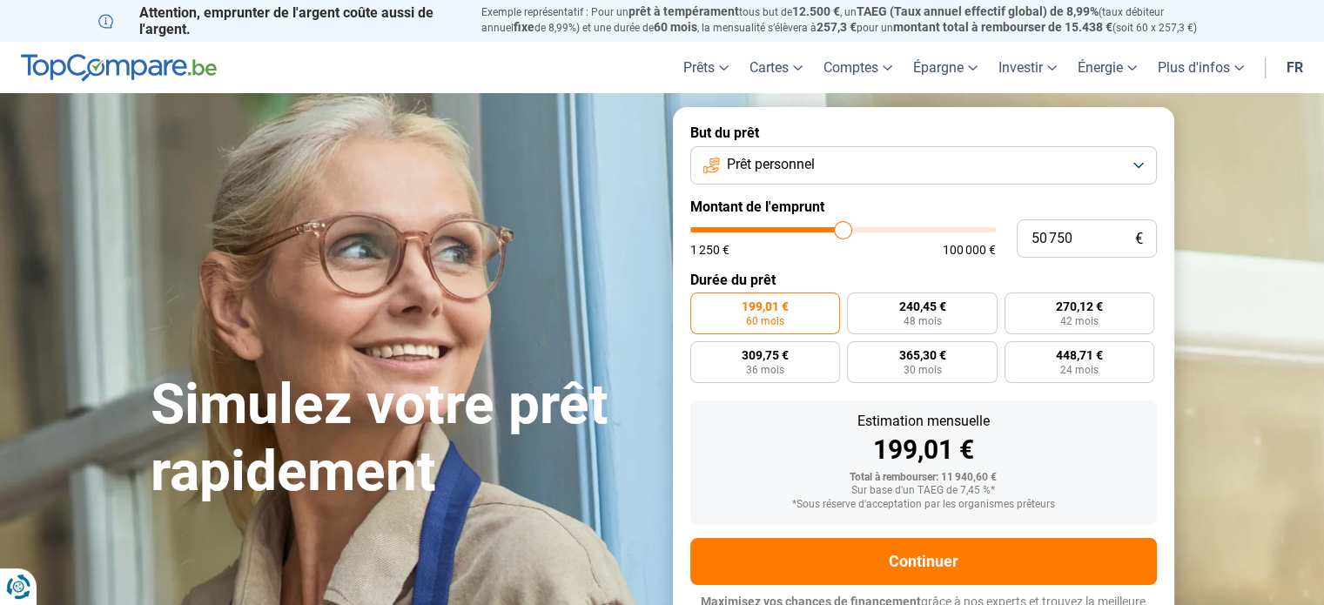
drag, startPoint x: 729, startPoint y: 226, endPoint x: 843, endPoint y: 246, distance: 116.0
click at [843, 232] on input "range" at bounding box center [844, 229] width 306 height 5
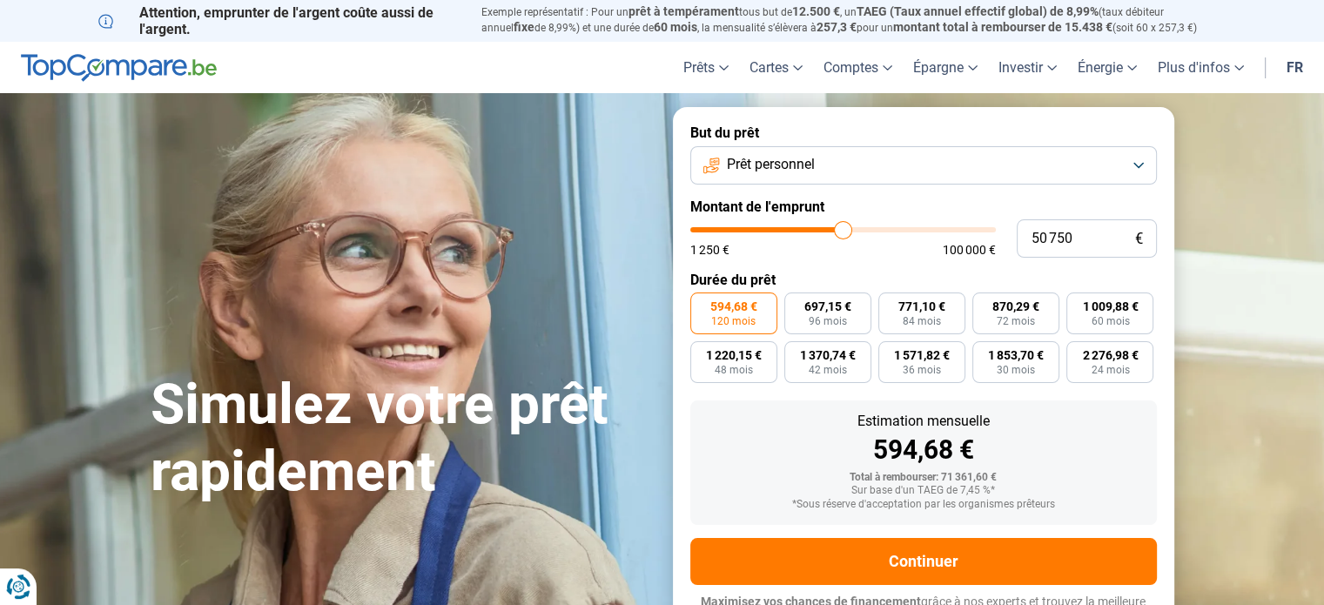
scroll to position [24, 0]
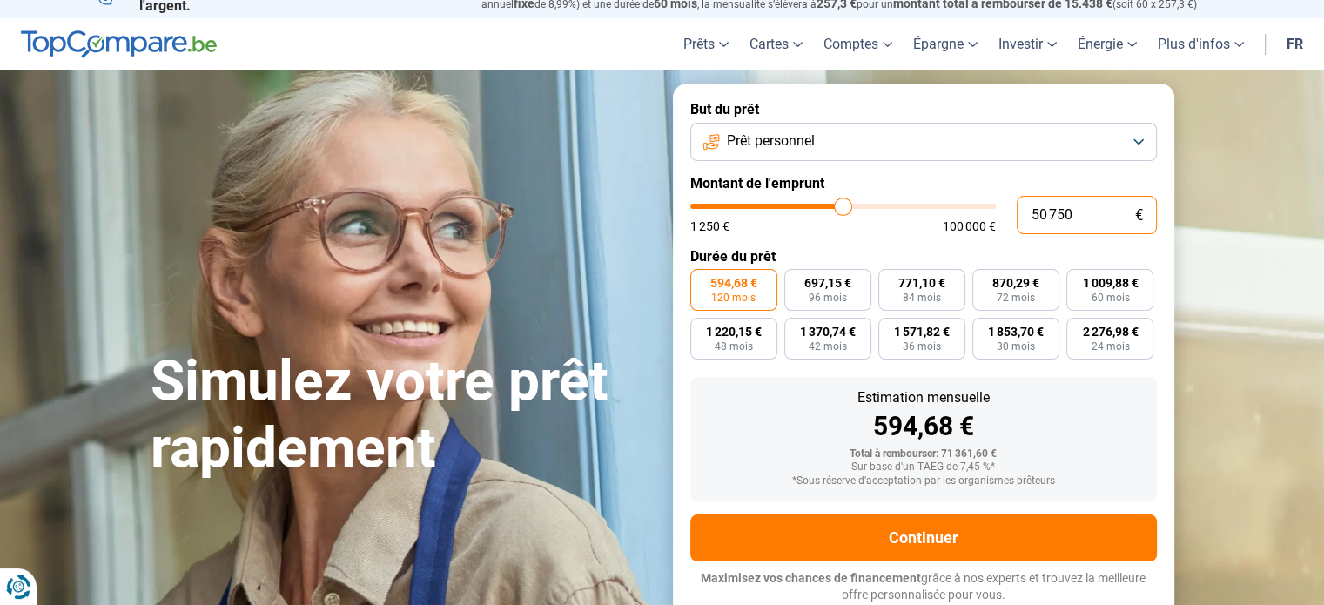
click at [1064, 207] on input "50 750" at bounding box center [1087, 215] width 140 height 38
click at [896, 250] on label "Durée du prêt" at bounding box center [924, 256] width 467 height 17
click at [1075, 221] on input "25 000" at bounding box center [1087, 215] width 140 height 38
click at [766, 209] on input "range" at bounding box center [844, 206] width 306 height 5
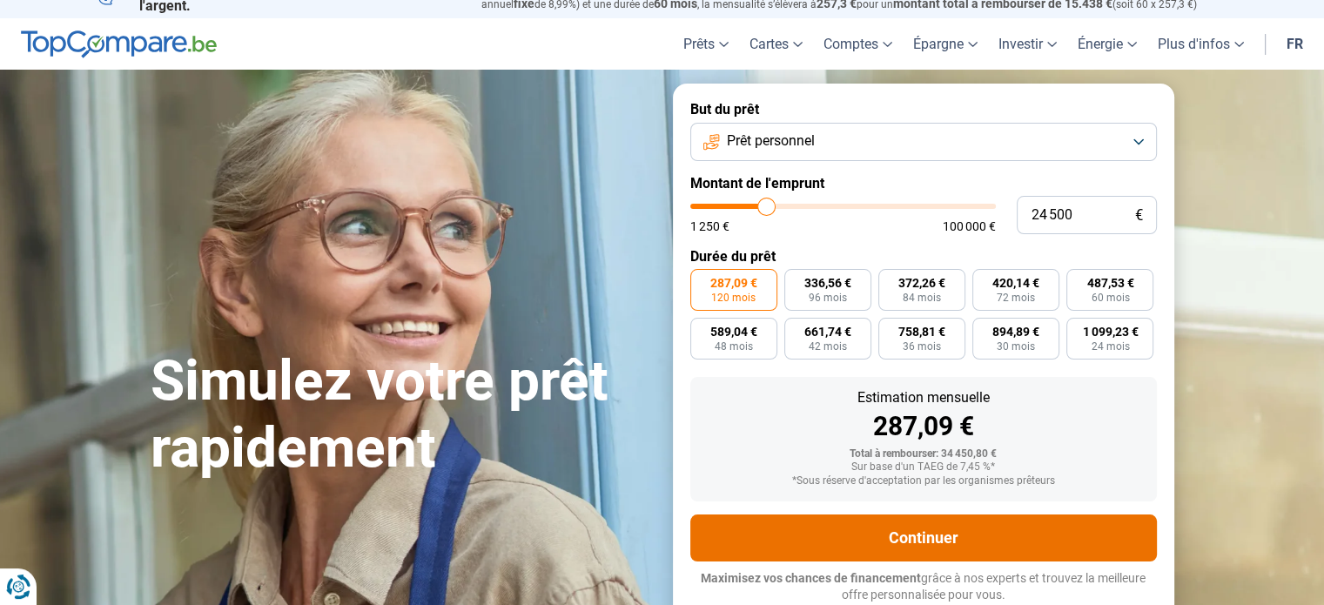
click at [966, 550] on button "Continuer" at bounding box center [924, 538] width 467 height 47
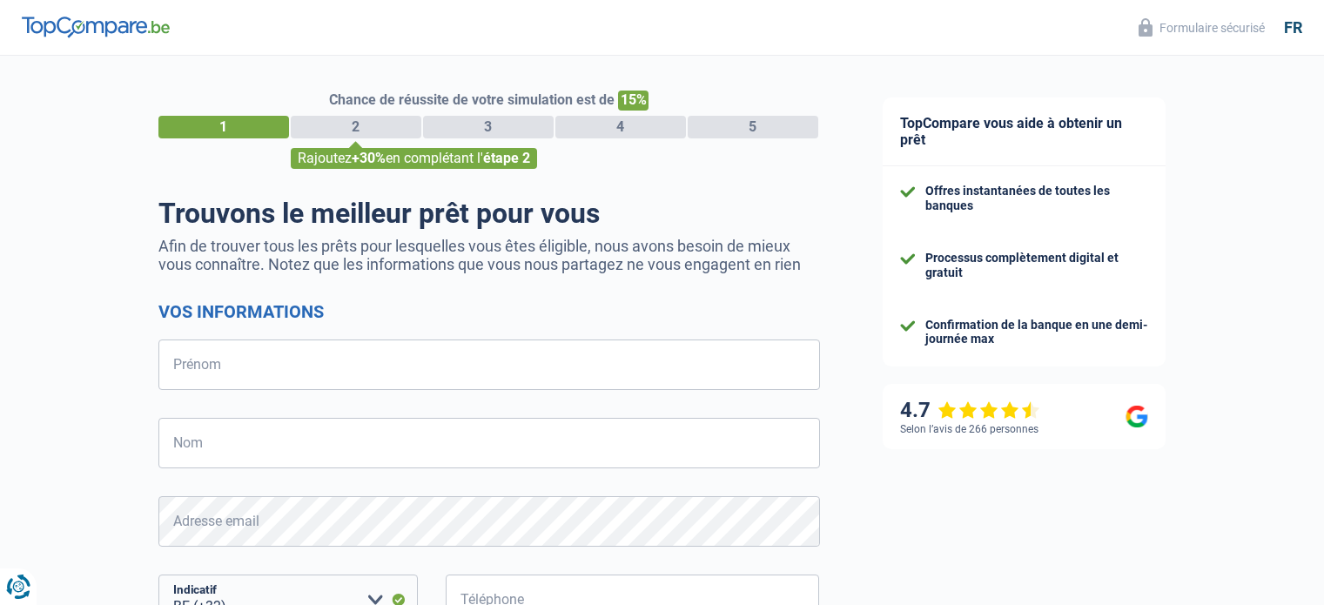
select select "32"
